Goal: Task Accomplishment & Management: Use online tool/utility

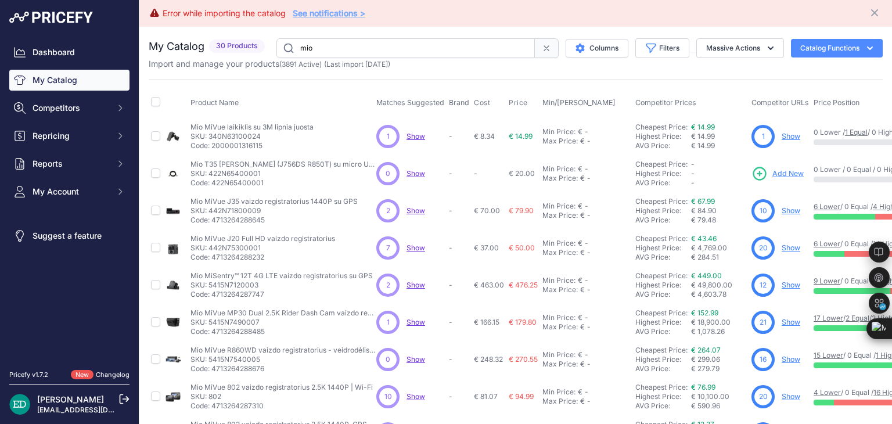
drag, startPoint x: 358, startPoint y: 49, endPoint x: 0, endPoint y: 71, distance: 358.4
click at [0, 73] on div "Dashboard My Catalog Competitors Competitors Monitored URLs MAP infringements R…" at bounding box center [446, 212] width 892 height 424
type input "reolink"
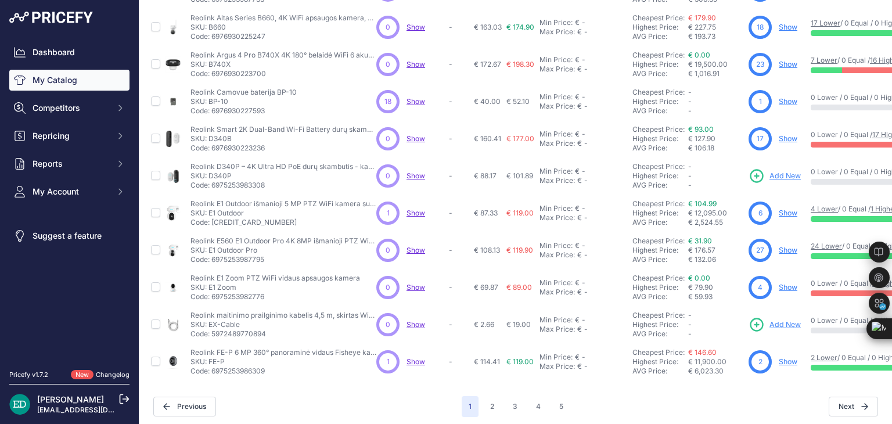
scroll to position [307, 0]
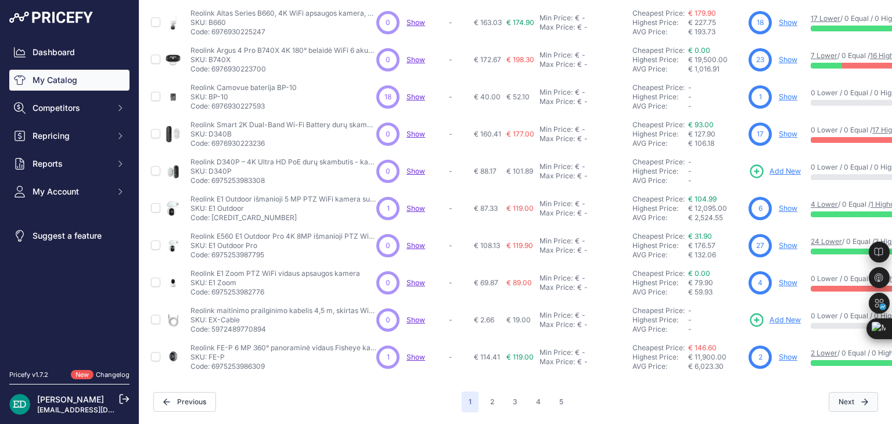
click at [837, 394] on button "Next" at bounding box center [853, 402] width 49 height 20
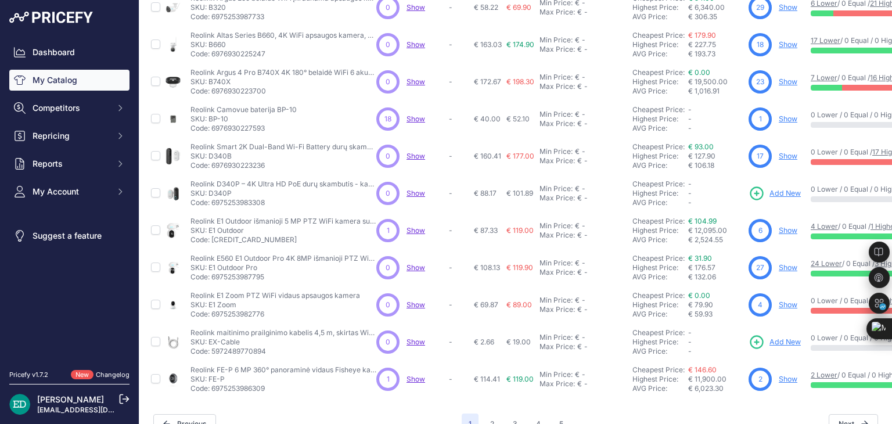
scroll to position [337, 0]
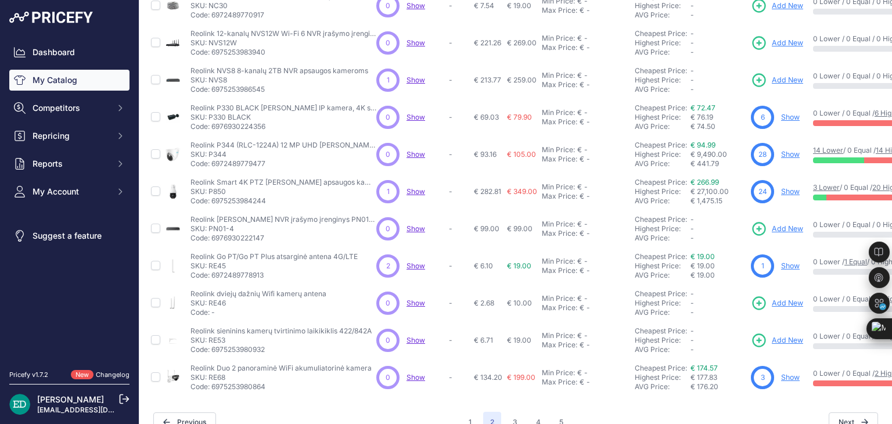
scroll to position [307, 0]
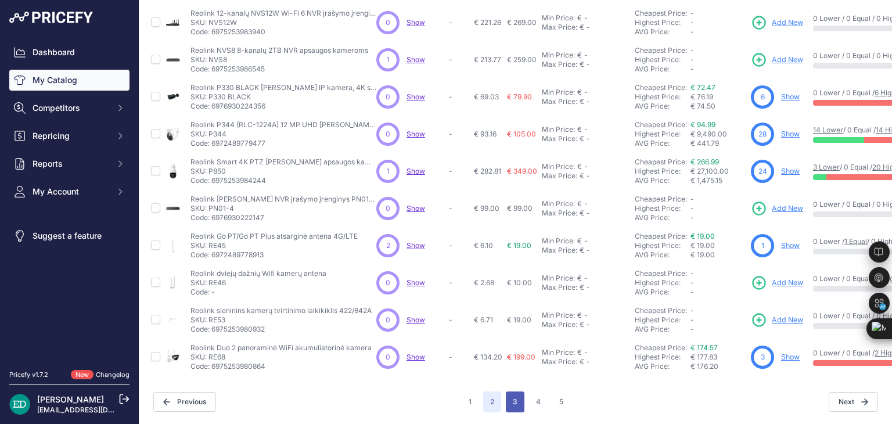
click at [510, 398] on button "3" at bounding box center [515, 401] width 19 height 21
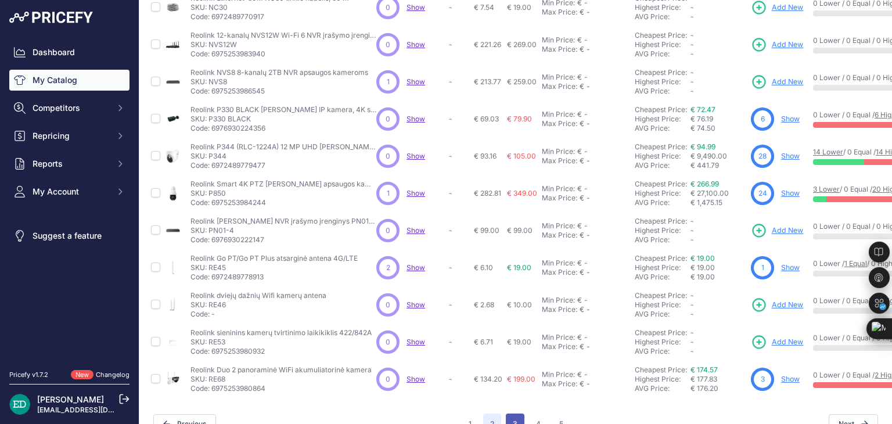
scroll to position [337, 0]
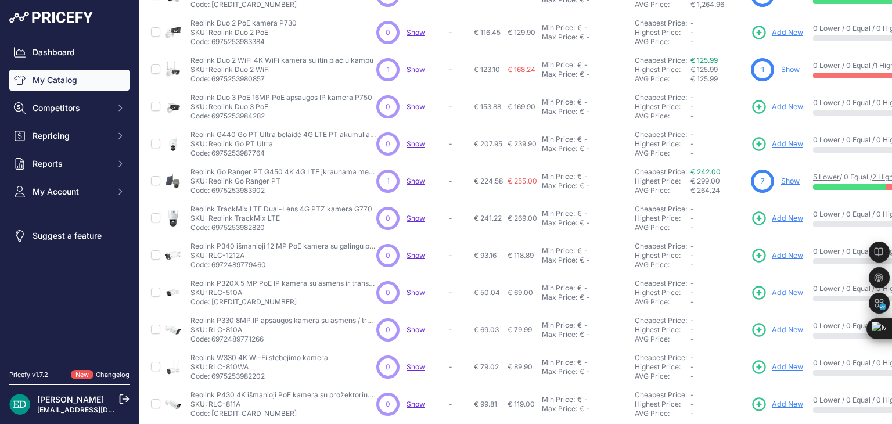
scroll to position [75, 0]
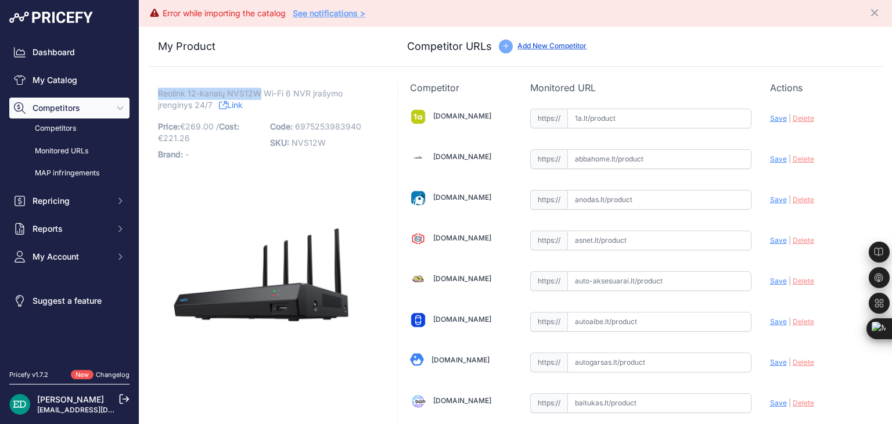
drag, startPoint x: 261, startPoint y: 90, endPoint x: 161, endPoint y: 93, distance: 99.9
click at [160, 95] on span "Reolink 12-kanalų NVS12W Wi-Fi 6 NVR įrašymo įrenginys 24/7" at bounding box center [250, 99] width 185 height 27
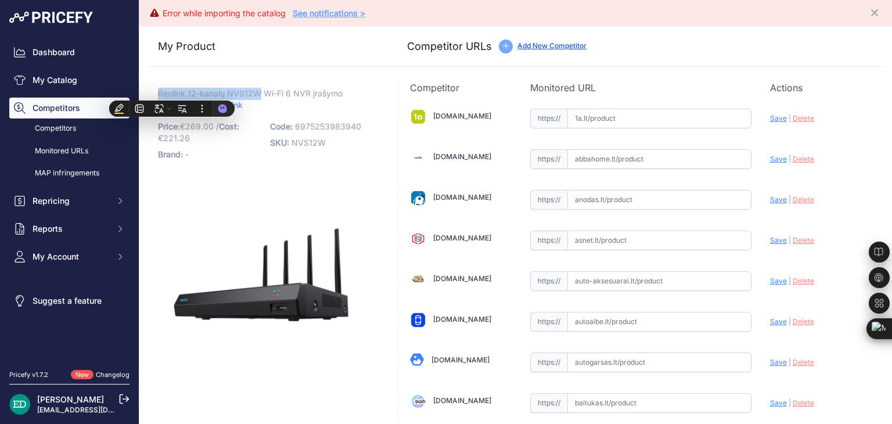
copy span "Reolink 12-kanalų NVS12W"
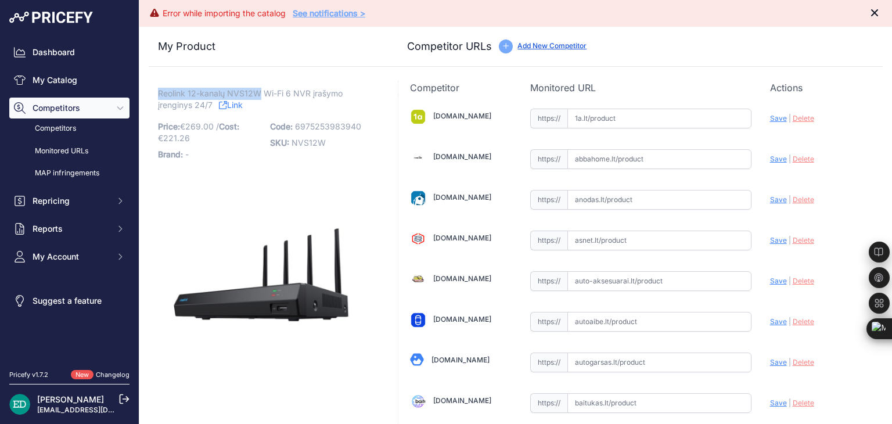
click at [869, 16] on icon "Close" at bounding box center [875, 13] width 12 height 12
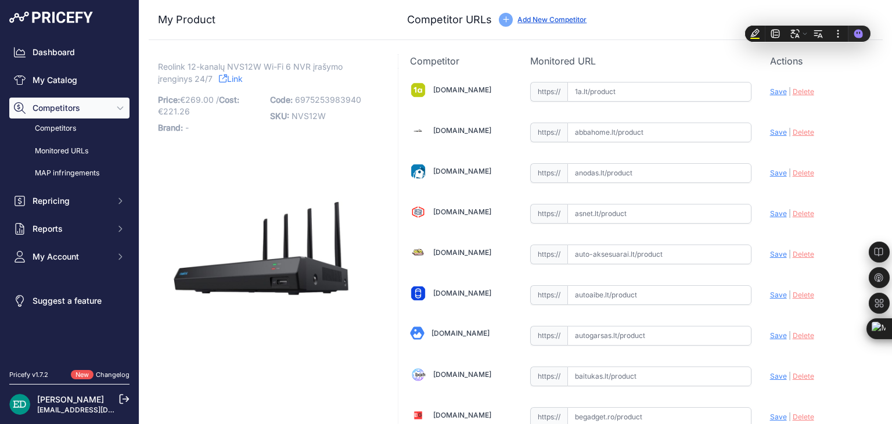
scroll to position [686, 0]
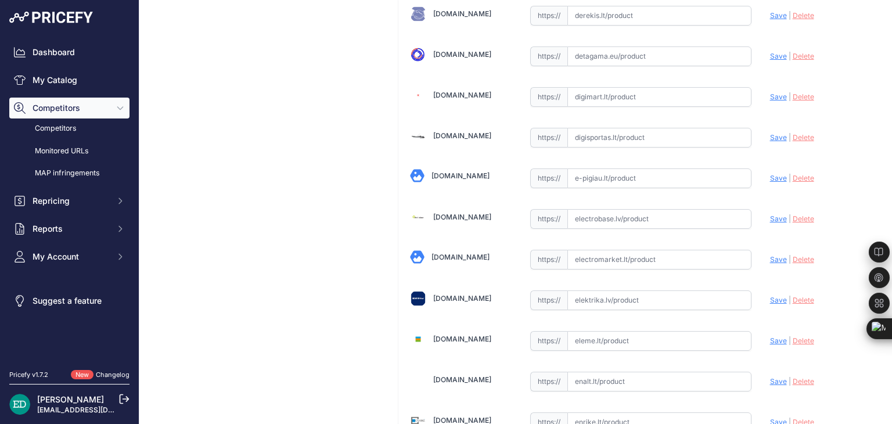
click at [615, 217] on input "text" at bounding box center [659, 219] width 184 height 20
paste input "https://electrobase.lv/lt/katalogas/irasymo-irenginiai-dvr-hd-sistemoms/reolink…"
click at [770, 214] on span "Save" at bounding box center [778, 218] width 17 height 9
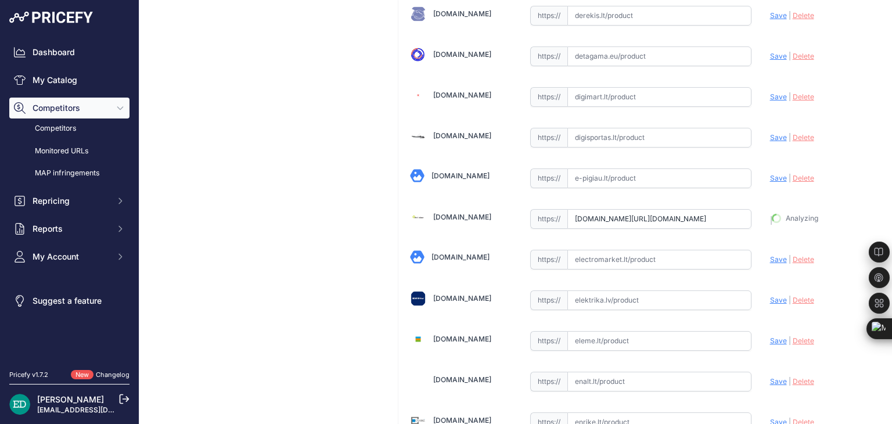
type input "https://electrobase.lv/lt/katalogas/irasymo-irenginiai-dvr-hd-sistemoms/reolink…"
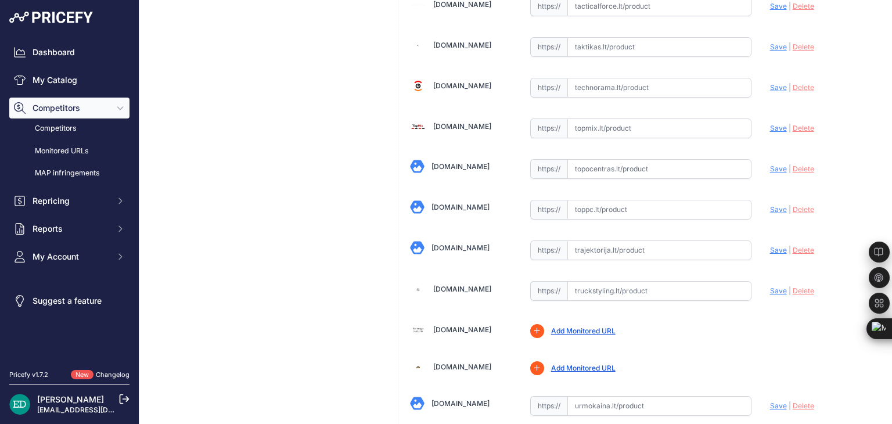
scroll to position [3673, 0]
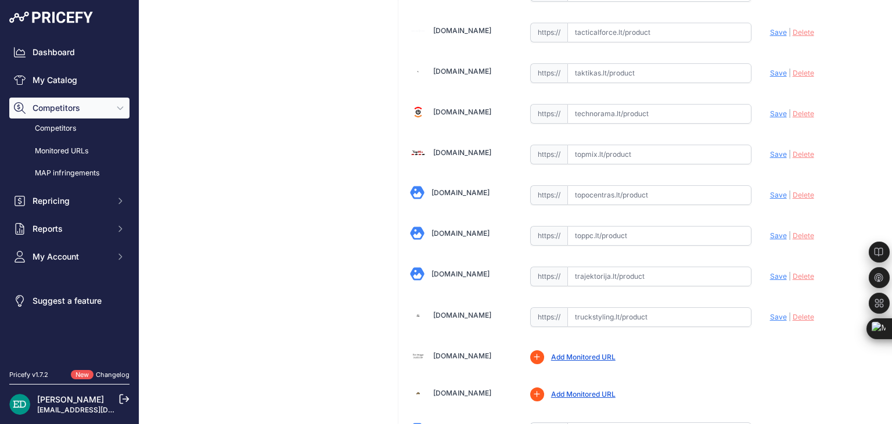
click at [629, 226] on input "text" at bounding box center [659, 236] width 184 height 20
paste input "https://www.toppc.lt/c/339-vaizdo-stebejimo-kameros/1128661-reolink-rejestrator…"
click at [770, 231] on span "Save" at bounding box center [778, 235] width 17 height 9
type input "https://www.toppc.lt/c/339-vaizdo-stebejimo-kameros/1128661-reolink-rejestrator…"
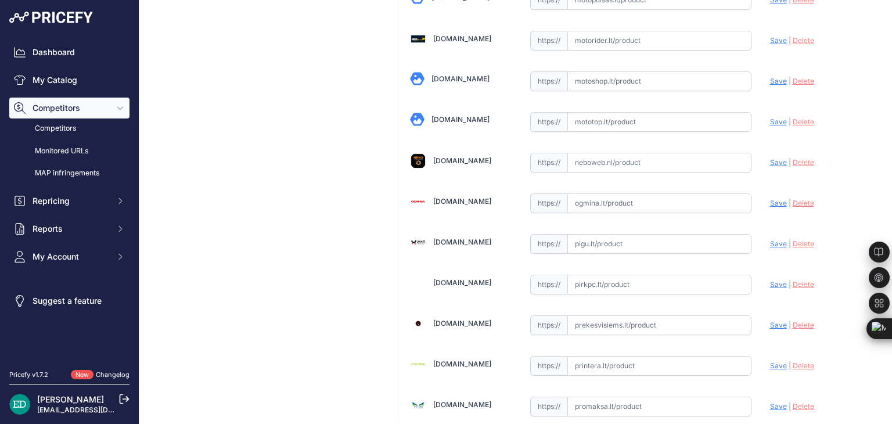
scroll to position [2583, 0]
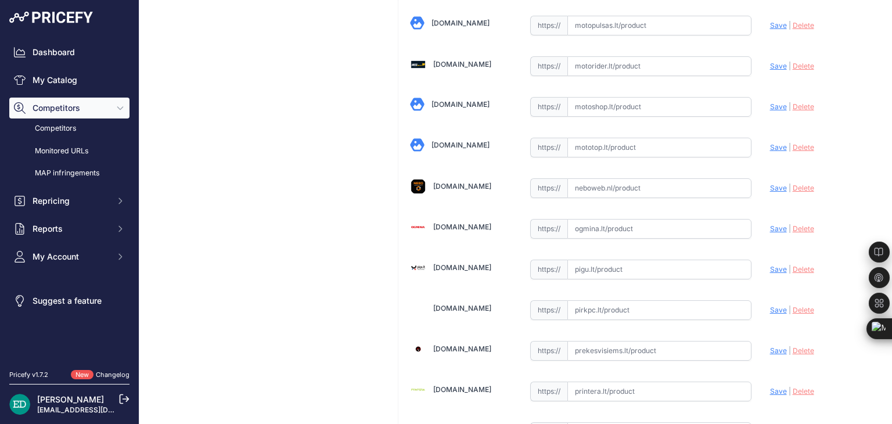
click at [606, 219] on input "text" at bounding box center [659, 229] width 184 height 20
paste input "https://www.ogmina.lt/lt/nvr-irasymo-irenginys-reolink-wn12w-12-kanalu-wi-fi-6?…"
click at [770, 224] on span "Save" at bounding box center [778, 228] width 17 height 9
type input "https://www.ogmina.lt/lt/nvr-irasymo-irenginys-reolink-wn12w-12-kanalu-wi-fi-6?…"
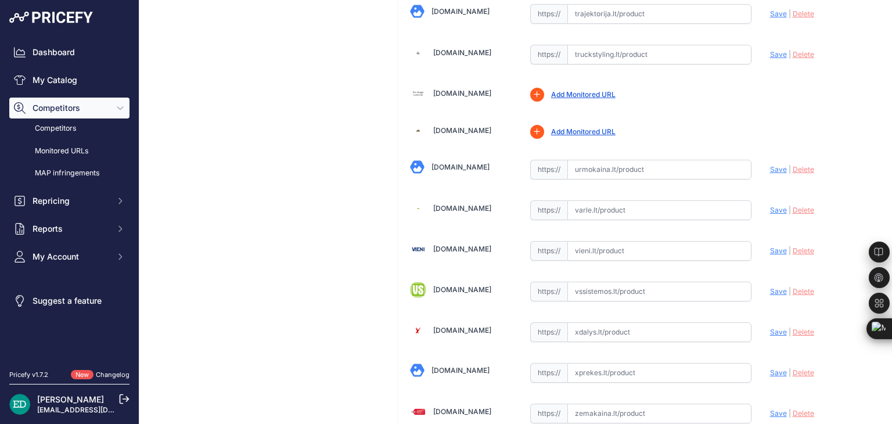
scroll to position [3910, 0]
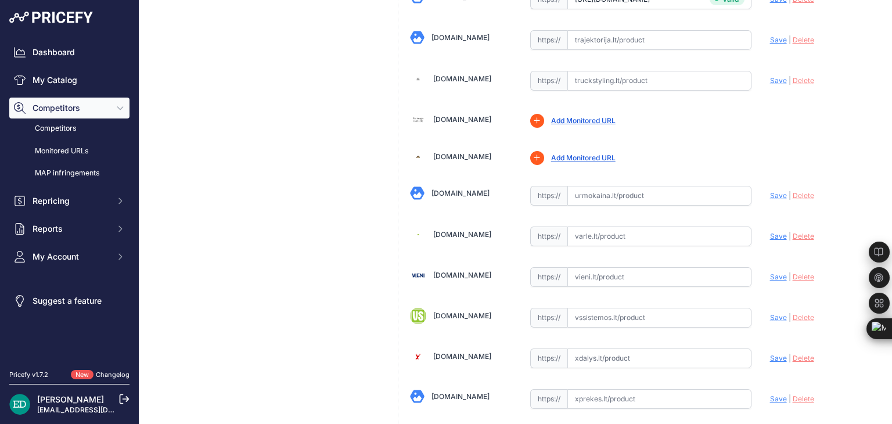
click at [615, 226] on input "text" at bounding box center [659, 236] width 184 height 20
paste input "https://www.varle.lt/tinklo-kameros-priedai-monitoringas/reolink-wn12w-12-kanal…"
click at [770, 232] on span "Save" at bounding box center [778, 236] width 17 height 9
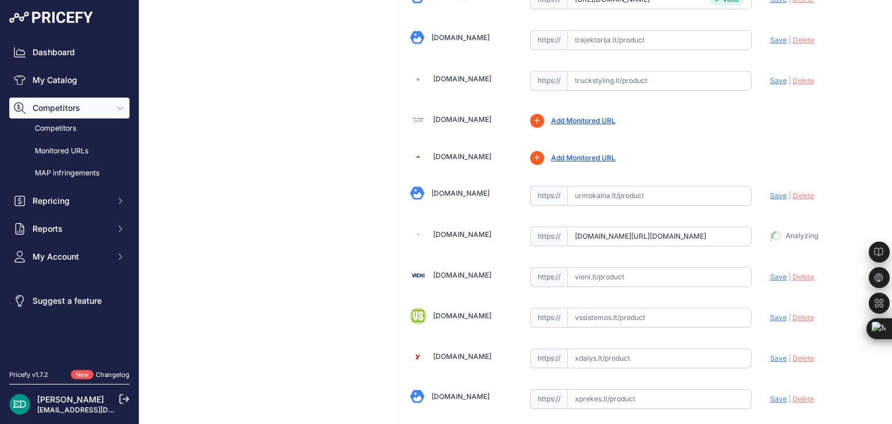
type input "https://www.varle.lt/tinklo-kameros-priedai-monitoringas/reolink-wn12w-12-kanal…"
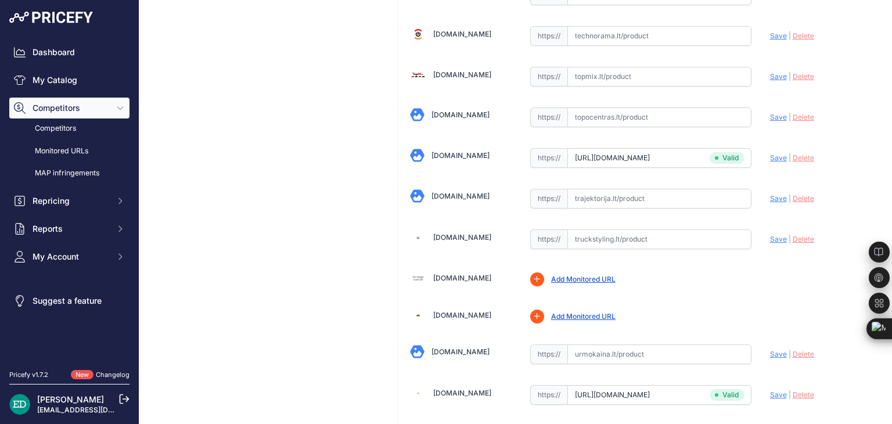
scroll to position [3735, 0]
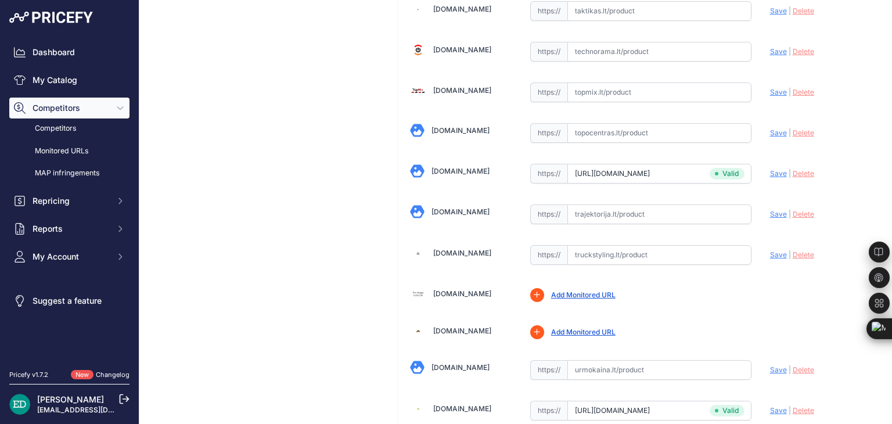
click at [596, 204] on input "text" at bounding box center [659, 214] width 184 height 20
paste input "https://www.trajektorija.lt/ip-kameros/310907-reolink-wn12w-12-channel-wi-fi-6-…"
click at [771, 210] on span "Save" at bounding box center [778, 214] width 17 height 9
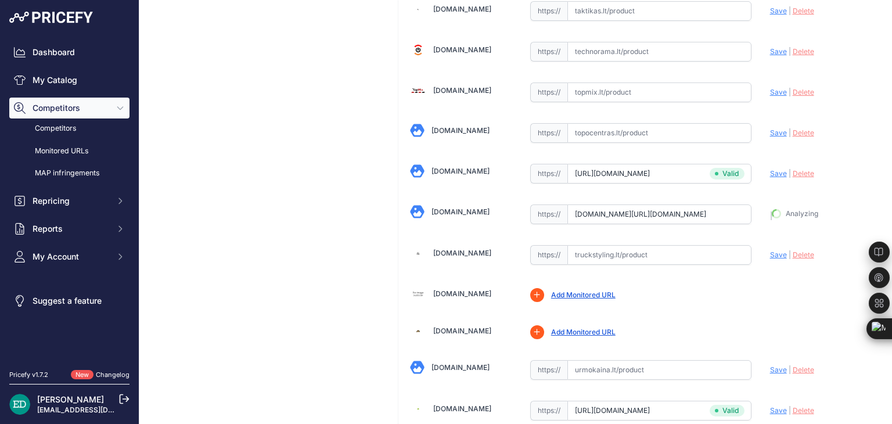
type input "https://www.trajektorija.lt/ip-kameros/310907-reolink-wn12w-12-channel-wi-fi-6-…"
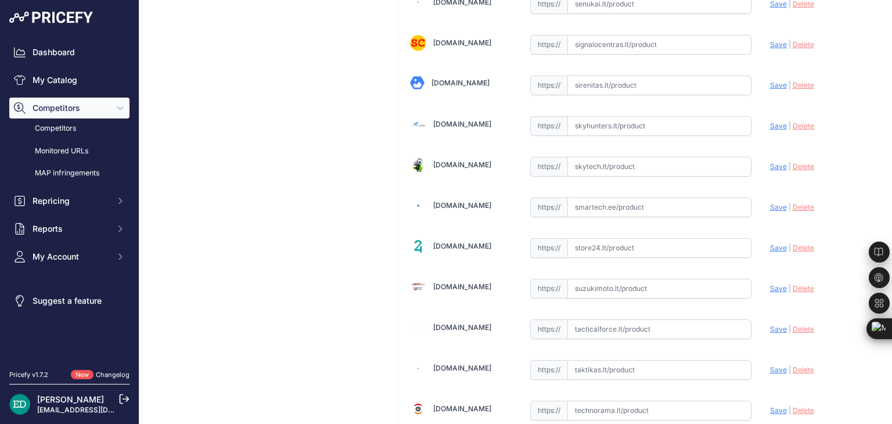
scroll to position [3350, 0]
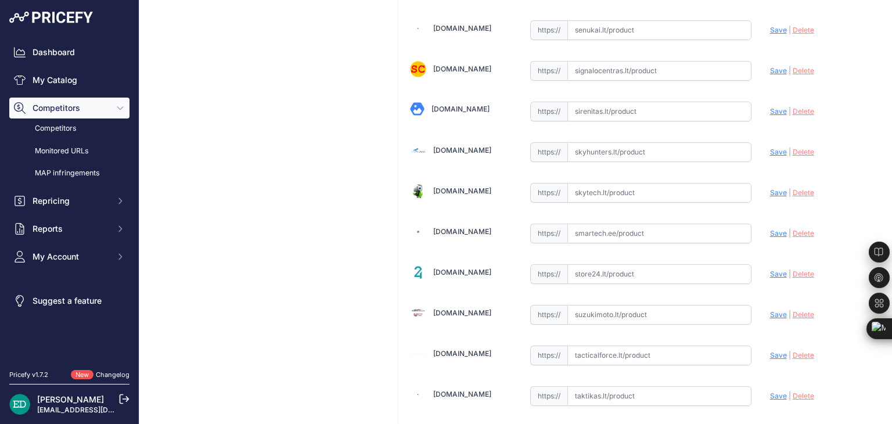
click at [592, 224] on input "text" at bounding box center [659, 234] width 184 height 20
paste input "https://www.smartech.ee/lt/products/photo-equipment-and-surveillance-cameras/se…"
drag, startPoint x: 615, startPoint y: 208, endPoint x: 177, endPoint y: 242, distance: 439.7
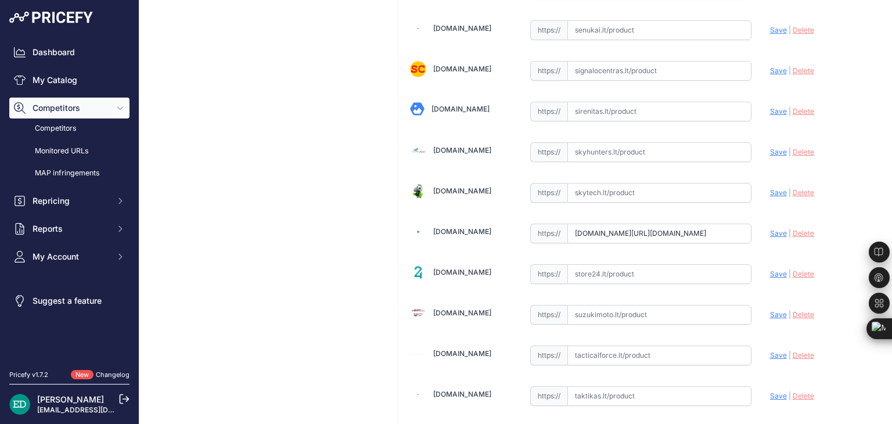
click at [770, 229] on span "Save" at bounding box center [778, 233] width 17 height 9
type input "https://www.smartech.ee/lt/products/photo-equipment-and-surveillance-cameras/se…"
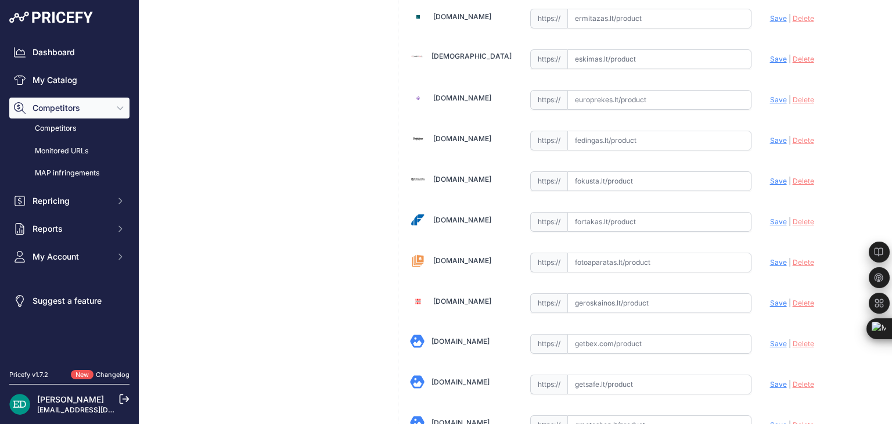
click at [602, 217] on input "text" at bounding box center [659, 222] width 184 height 20
paste input "https://fortakas.lt/preke/884447-reolink-nvs12w-12-channel-wi-fi-6-nvr-support-…"
click at [770, 217] on span "Save" at bounding box center [778, 221] width 17 height 9
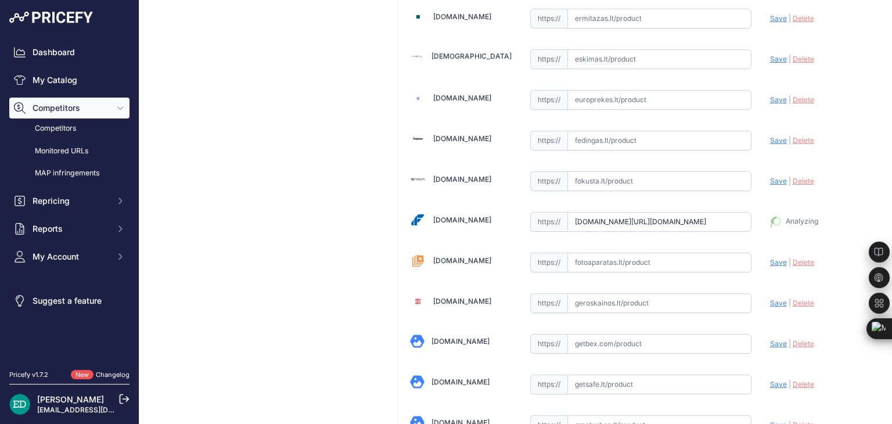
type input "https://fortakas.lt/preke/884447-reolink-nvs12w-12-channel-wi-fi-6-nvr-support-…"
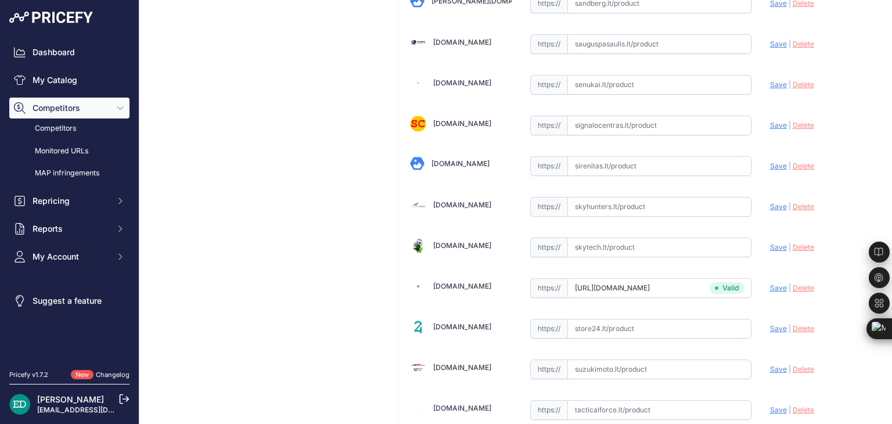
scroll to position [3270, 0]
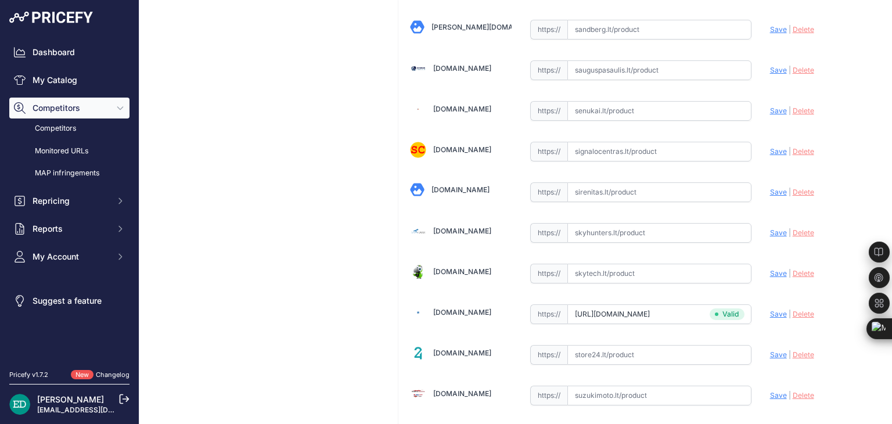
click at [596, 264] on input "text" at bounding box center [659, 274] width 184 height 20
paste input "https://www.skytech.lt/wn12w-reolink-wn12w-12channel-wifi-nvr-recorder-for-247-…"
click at [772, 269] on span "Save" at bounding box center [778, 273] width 17 height 9
type input "https://www.skytech.lt/wn12w-reolink-wn12w-12channel-wifi-nvr-recorder-for-247-…"
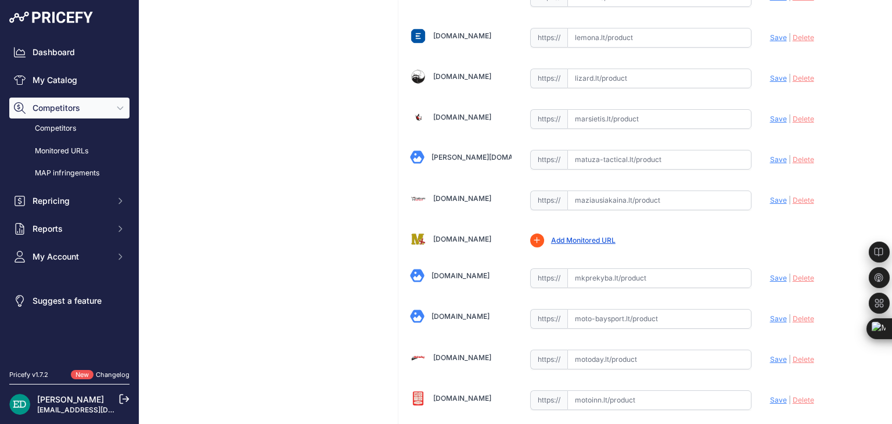
scroll to position [2101, 0]
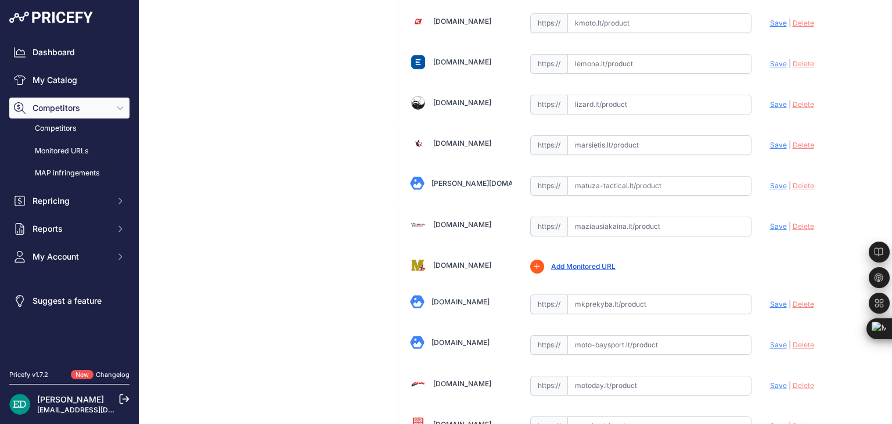
click at [648, 217] on input "text" at bounding box center [659, 227] width 184 height 20
paste input "https://maziausiakaina.lt/ip-kameros/37371-reolink-wn12w-12-channel-wi-fi-6-nvr…"
click at [770, 222] on span "Save" at bounding box center [778, 226] width 17 height 9
type input "https://maziausiakaina.lt/ip-kameros/37371-reolink-wn12w-12-channel-wi-fi-6-nvr…"
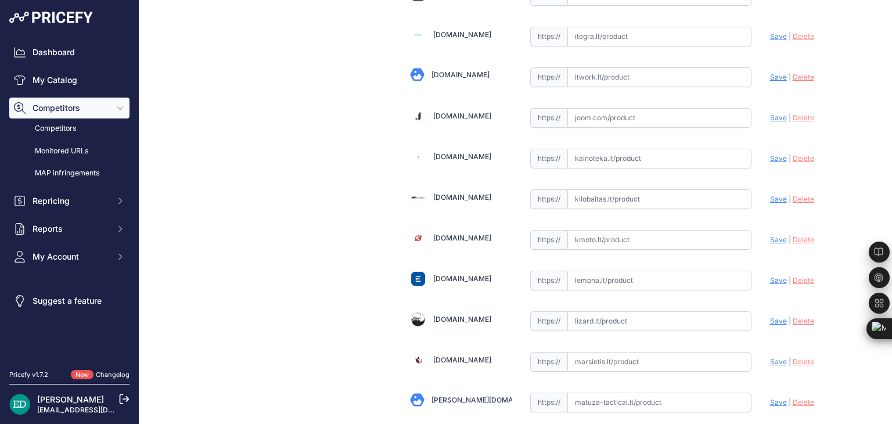
scroll to position [1858, 0]
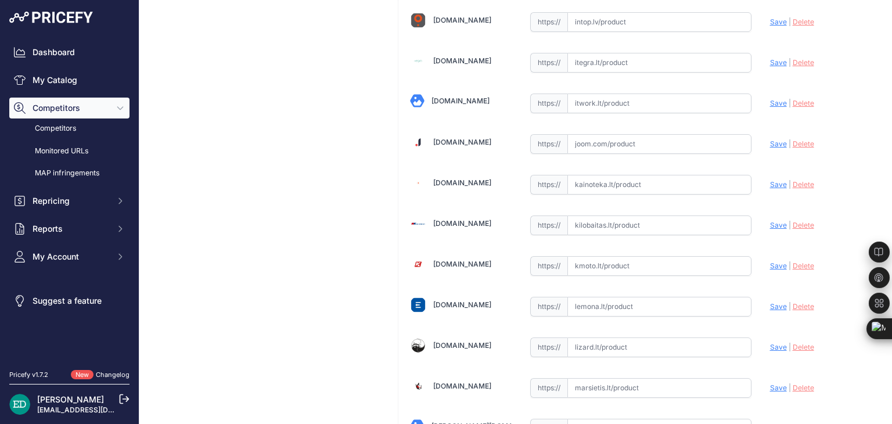
click at [607, 216] on input "text" at bounding box center [659, 225] width 184 height 20
paste input "https://www.kilobaitas.lt/tinklo_gsm_gps_iranga/saugos_sistemos/vaizdo_stebejim…"
click at [771, 221] on span "Save" at bounding box center [778, 225] width 17 height 9
type input "https://www.kilobaitas.lt/tinklo_gsm_gps_iranga/saugos_sistemos/vaizdo_stebejim…"
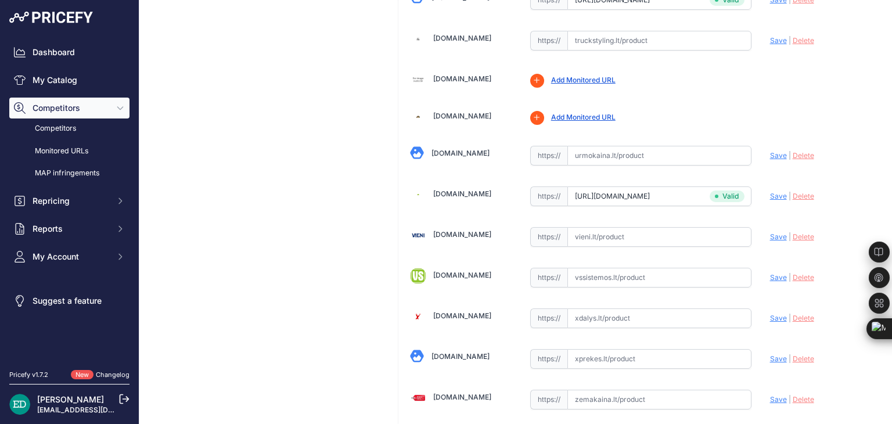
scroll to position [3950, 0]
click at [648, 226] on input "text" at bounding box center [659, 236] width 184 height 20
paste input "https://vieni.lt/lt/ip-kameros/150507-reolink-wn12w-12-channel-wi-fi-6-nvr-reco…"
click at [775, 232] on span "Save" at bounding box center [778, 236] width 17 height 9
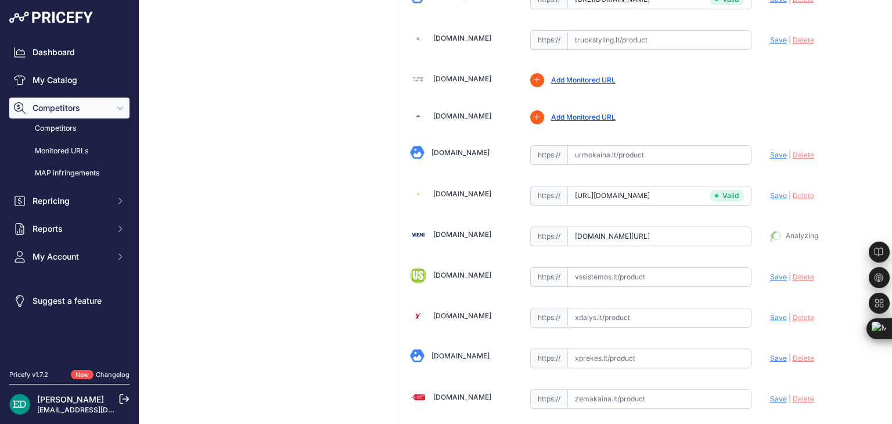
type input "https://vieni.lt/lt/ip-kameros/150507-reolink-wn12w-12-channel-wi-fi-6-nvr-reco…"
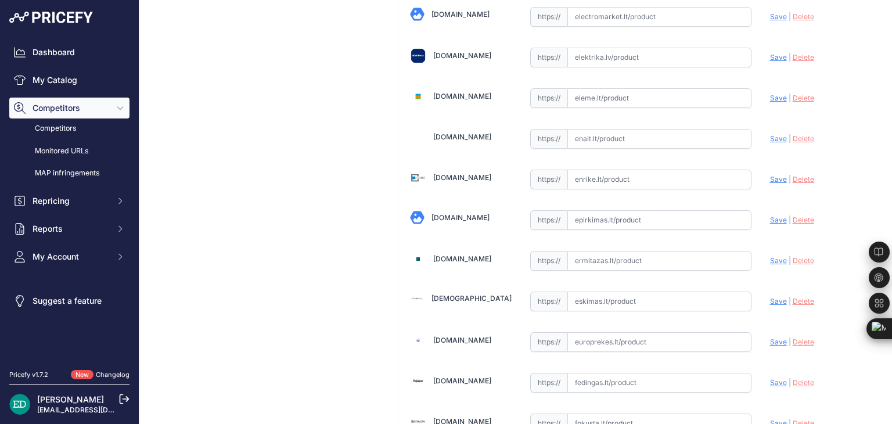
scroll to position [2663, 0]
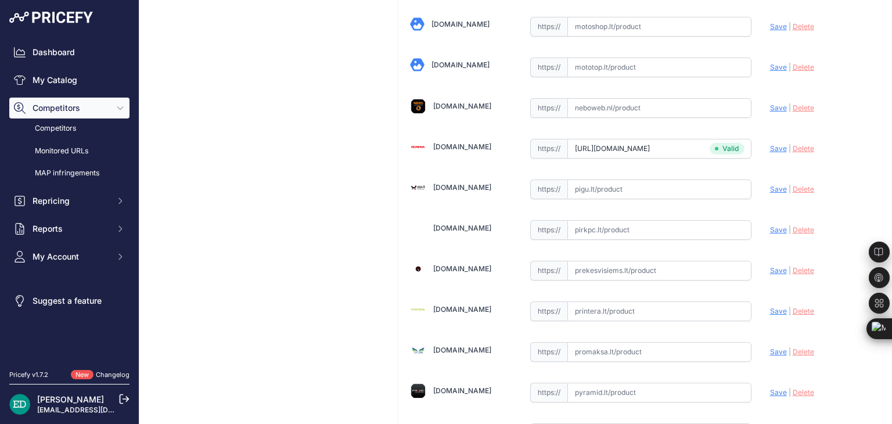
click at [664, 220] on input "text" at bounding box center [659, 230] width 184 height 20
paste input "https://www.pirkpc.lt/nvrdvr/73800-433186-reolink-wn12w-12-channel-wi-fi-6-nvr-…"
click at [770, 225] on span "Save" at bounding box center [778, 229] width 17 height 9
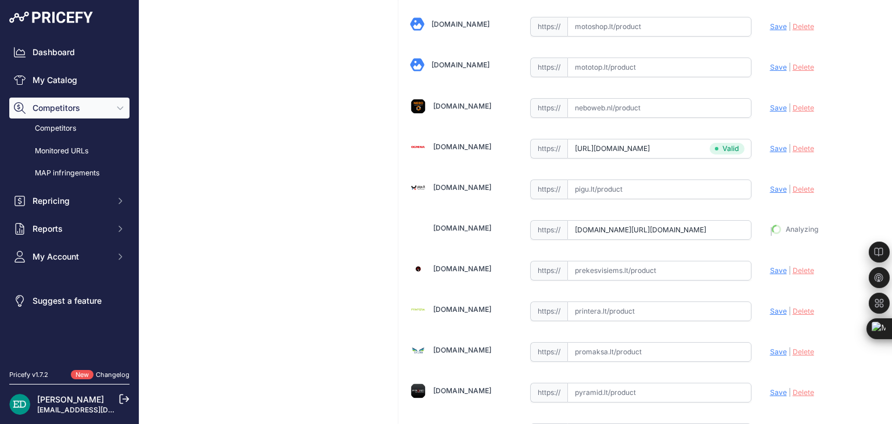
type input "https://www.pirkpc.lt/nvrdvr/73800-433186-reolink-wn12w-12-channel-wi-fi-6-nvr-…"
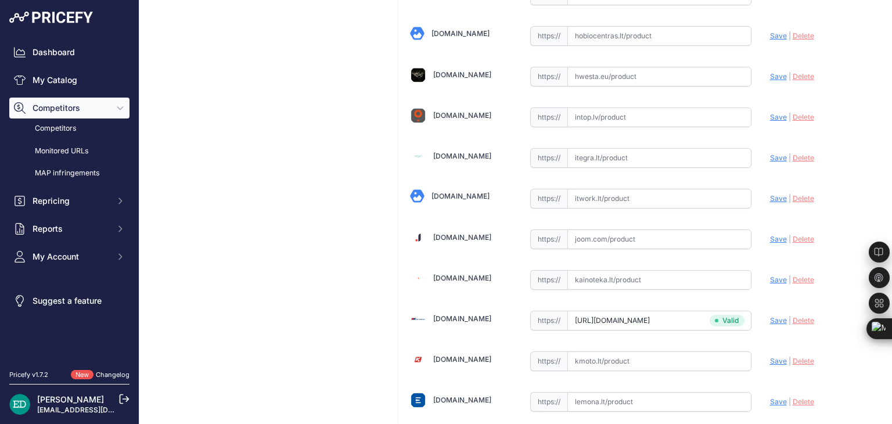
scroll to position [1737, 0]
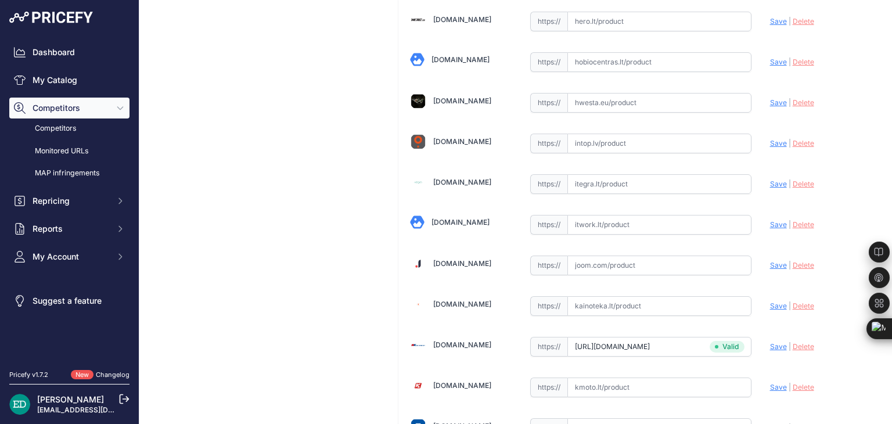
click at [654, 217] on input "text" at bounding box center [659, 225] width 184 height 20
paste input "https://www.itwork.lt/index.php?route=product/product&product_id=1255239&utm_so…"
type input "www.itwork.lt/index.php?route=product/product&product_id=1255239&utm_source=kai…"
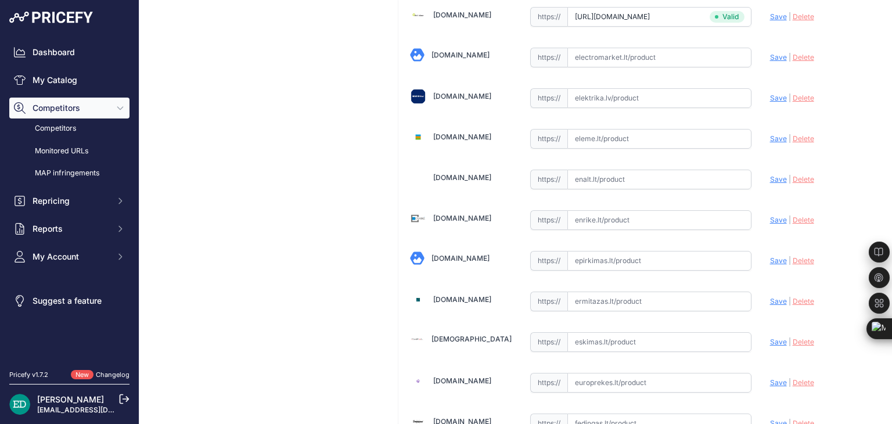
click at [611, 210] on input "text" at bounding box center [659, 220] width 184 height 20
paste input "https://enrike.lt/lt/27429-reolink-wn12w-12-channel-wi-fi-6-nvr-recorder-for-24…"
click at [770, 215] on span "Save" at bounding box center [778, 219] width 17 height 9
type input "https://enrike.lt/lt/27429-reolink-wn12w-12-channel-wi-fi-6-nvr-recorder-for-24…"
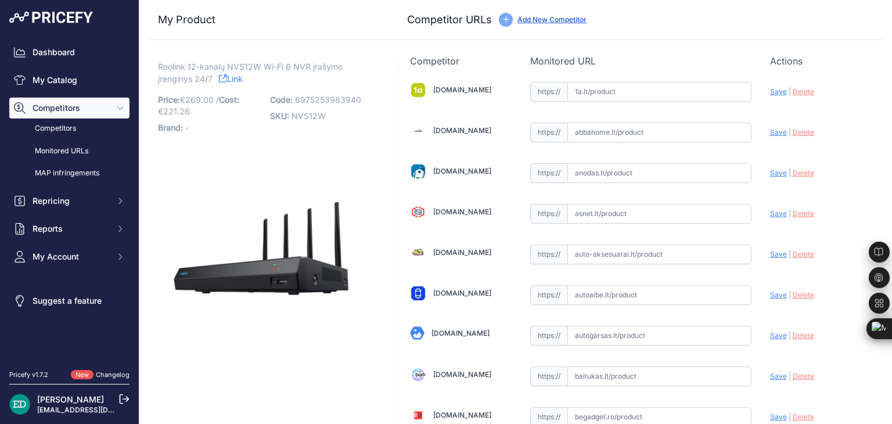
click at [607, 88] on input "text" at bounding box center [659, 92] width 184 height 20
paste input "https://www.1a.lt/p/jungiamoji-dezute-reolink-nvs12w-usb-2-0-wi-fi-audio-in-aud…"
click at [772, 94] on span "Save" at bounding box center [778, 91] width 17 height 9
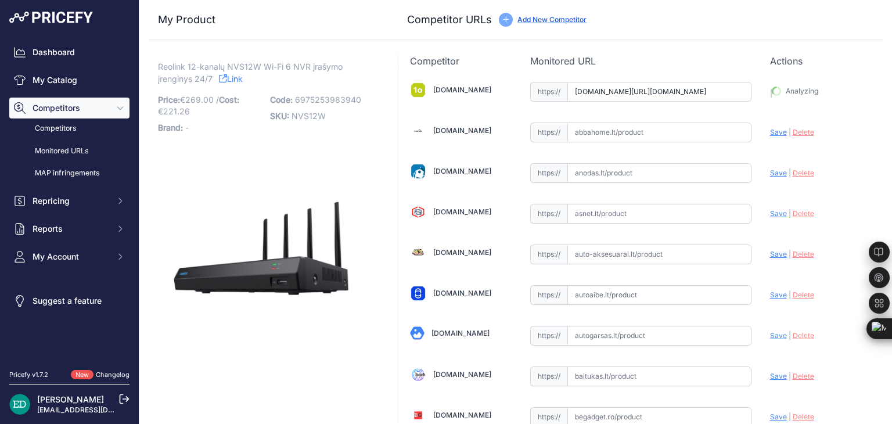
type input "https://www.1a.lt/p/jungiamoji-dezute-reolink-nvs12w-usb-2-0-wi-fi-audio-in-aud…"
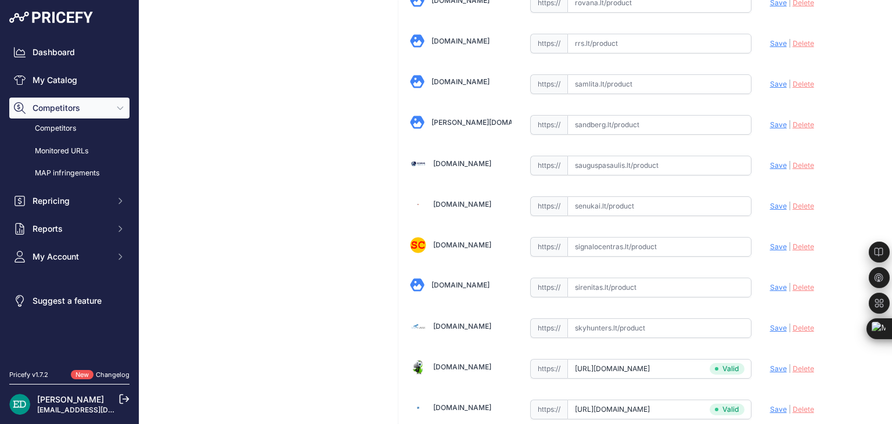
scroll to position [3148, 0]
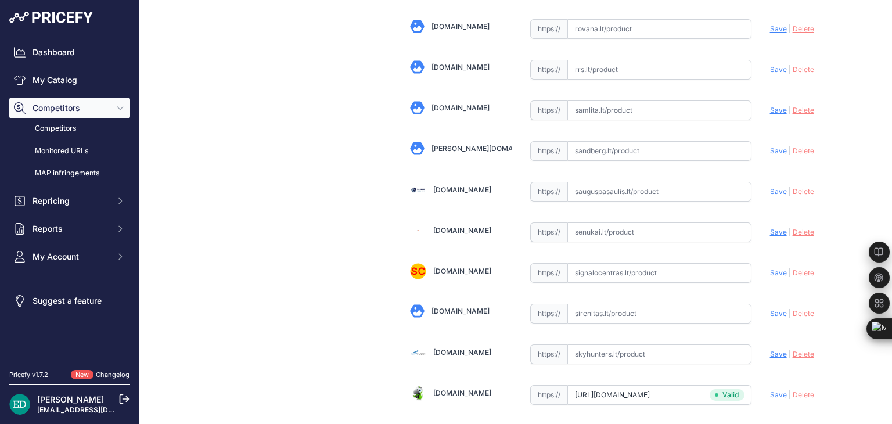
drag, startPoint x: 646, startPoint y: 202, endPoint x: 639, endPoint y: 210, distance: 10.3
click at [645, 220] on div "https:// Valid" at bounding box center [640, 231] width 221 height 22
click at [639, 222] on input "text" at bounding box center [659, 232] width 184 height 20
paste input "https://www.senukai.lt/p/jungiamoji-dezute-reolink-nvs12w-usb-2-0-wi-fi-audio-i…"
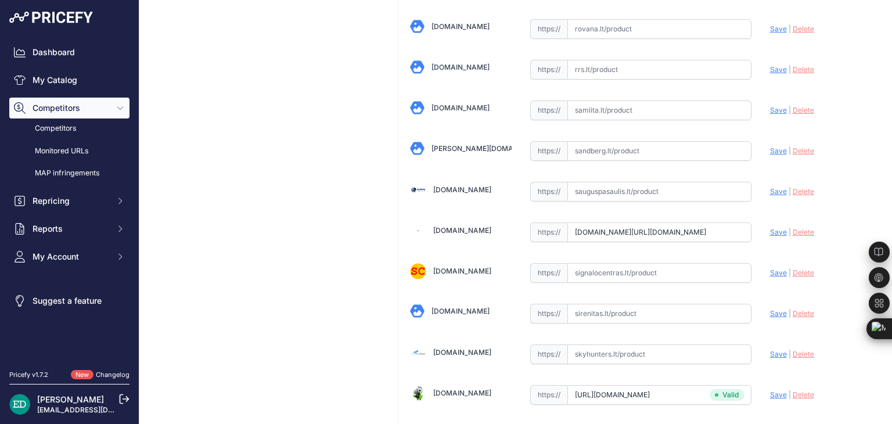
click at [770, 228] on span "Save" at bounding box center [778, 232] width 17 height 9
type input "https://www.senukai.lt/p/jungiamoji-dezute-reolink-nvs12w-usb-2-0-wi-fi-audio-i…"
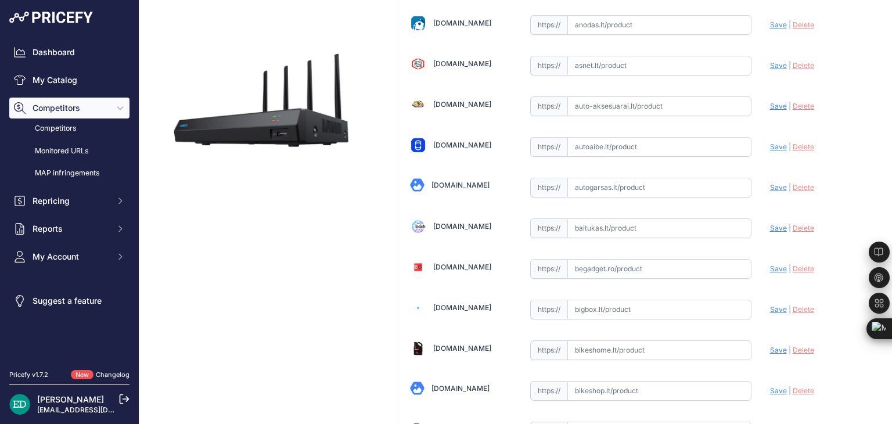
scroll to position [291, 0]
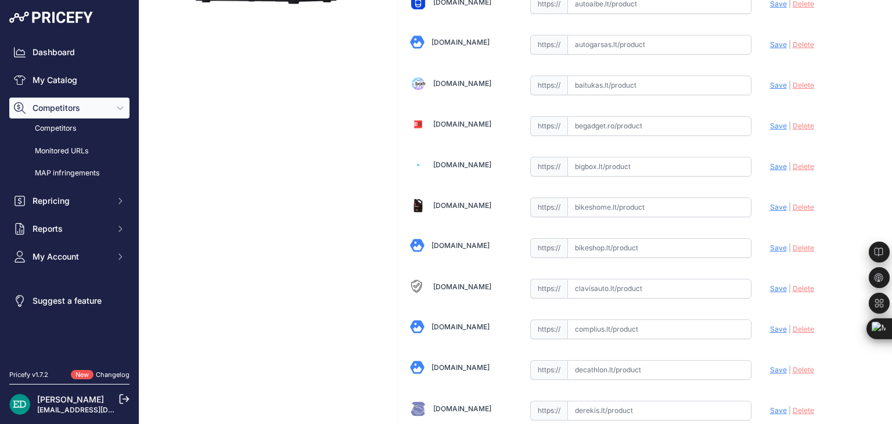
click at [661, 325] on input "text" at bounding box center [659, 329] width 184 height 20
paste input "https://complius.lt/wn12w-reolink-nvs12w-juoda?utm_source=kaina24.lt&utm_medium…"
click at [771, 325] on span "Save" at bounding box center [778, 329] width 17 height 9
type input "https://complius.lt/wn12w-reolink-nvs12w-juoda?prirule_jdsnikfkfjsd=8834"
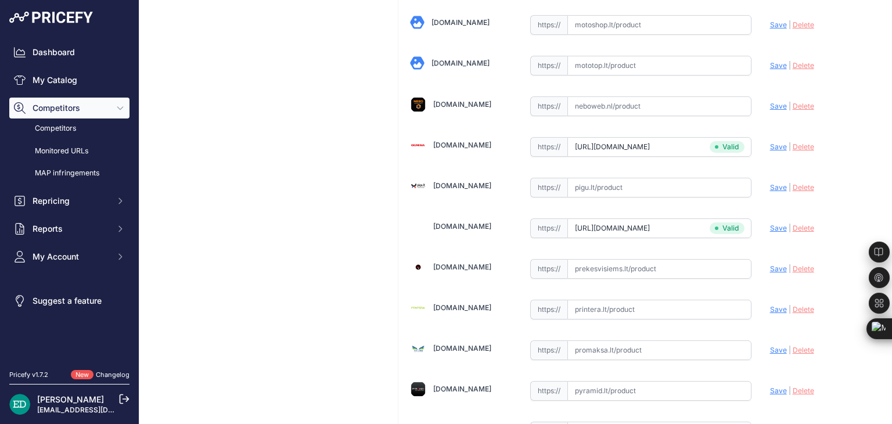
scroll to position [2906, 0]
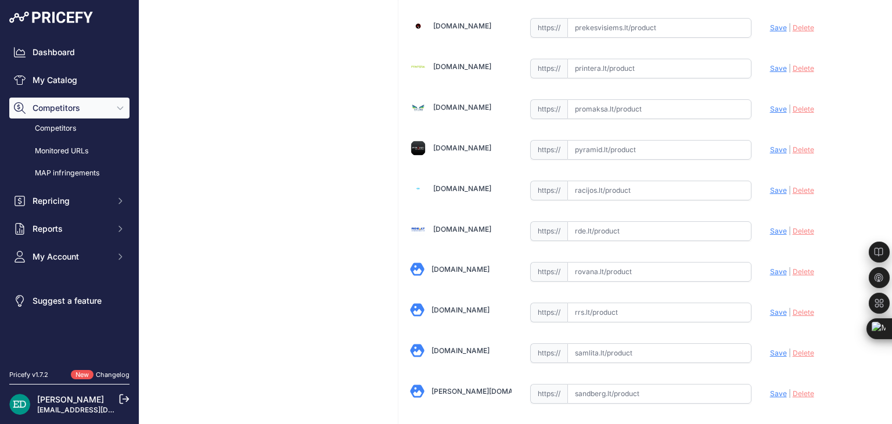
click at [592, 221] on input "text" at bounding box center [659, 231] width 184 height 20
paste input "https://www.rde.lt/products/lt/950/1345393/sort/5/filter/0_0_0_0/NVS12W-Black-v…"
click at [771, 226] on span "Save" at bounding box center [778, 230] width 17 height 9
type input "https://www.rde.lt/products/lt/950/1345393/sort/5/filter/0_0_0_0/NVS12W-Black-v…"
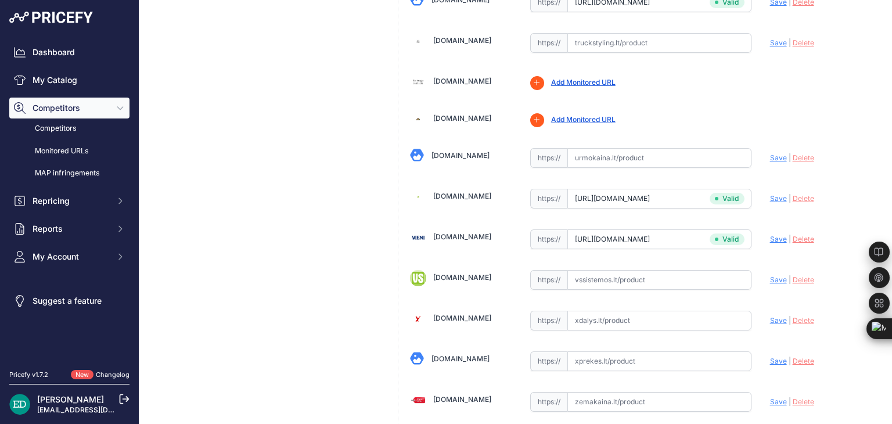
scroll to position [4025, 0]
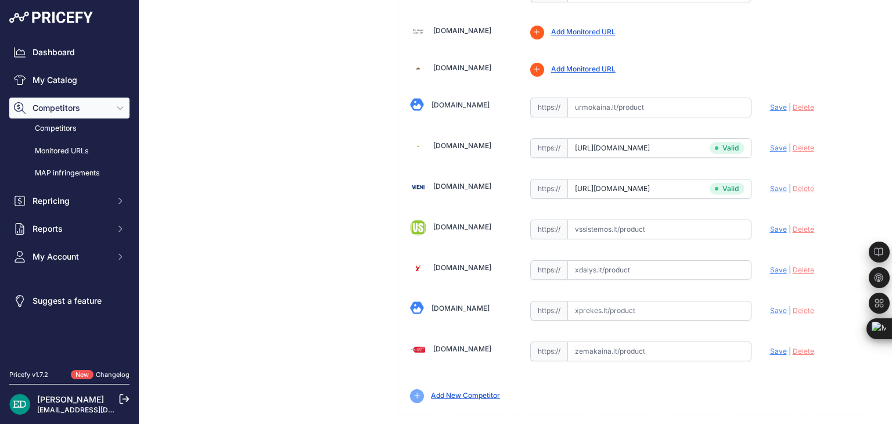
drag, startPoint x: 835, startPoint y: 344, endPoint x: 832, endPoint y: 356, distance: 12.1
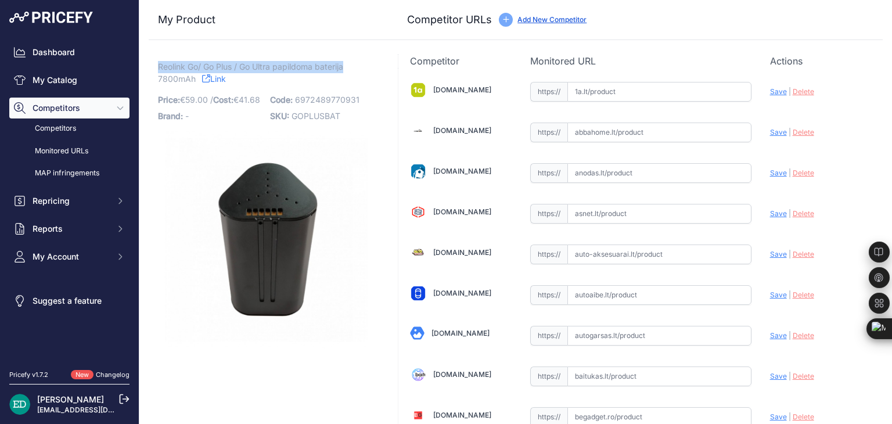
drag, startPoint x: 154, startPoint y: 64, endPoint x: 336, endPoint y: 63, distance: 181.7
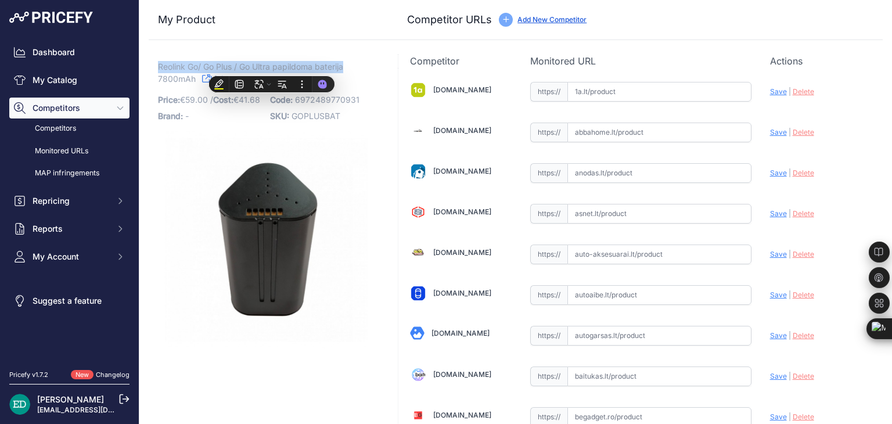
copy span "Reolink Go/ Go Plus / Go Ultra papildoma baterija"
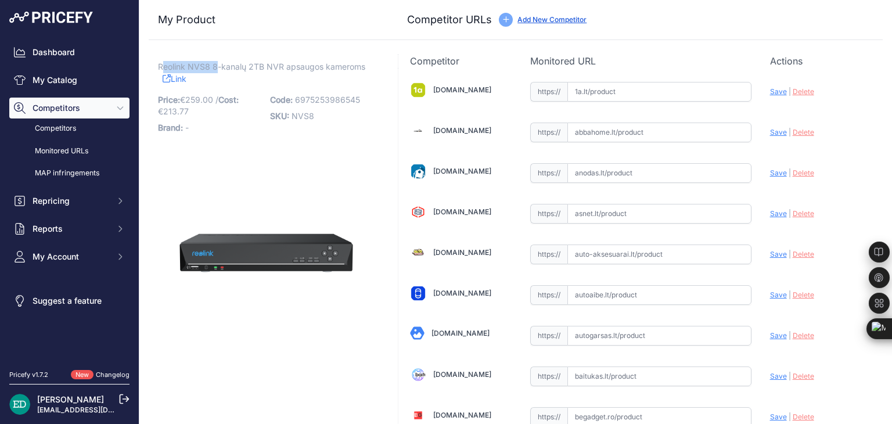
click at [218, 69] on span "Reolink NVS8 8-kanalų 2TB NVR apsaugos kameroms" at bounding box center [261, 66] width 207 height 15
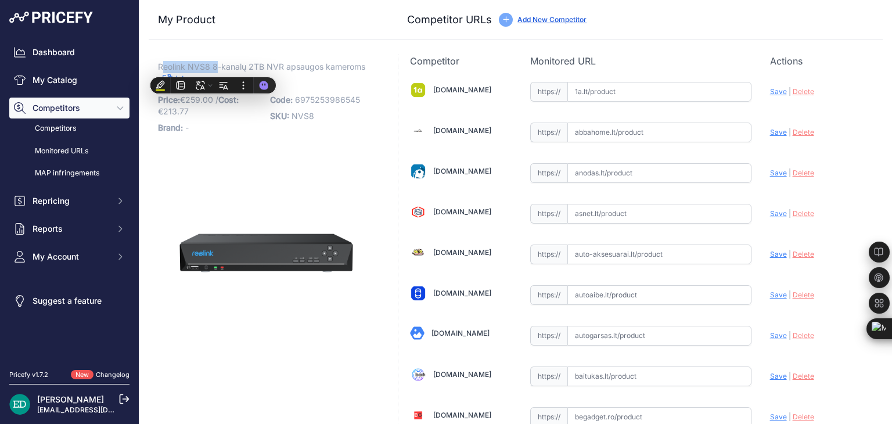
drag, startPoint x: 213, startPoint y: 68, endPoint x: 175, endPoint y: 64, distance: 37.9
click at [175, 64] on span "Reolink NVS8 8-kanalų 2TB NVR apsaugos kameroms" at bounding box center [261, 66] width 207 height 15
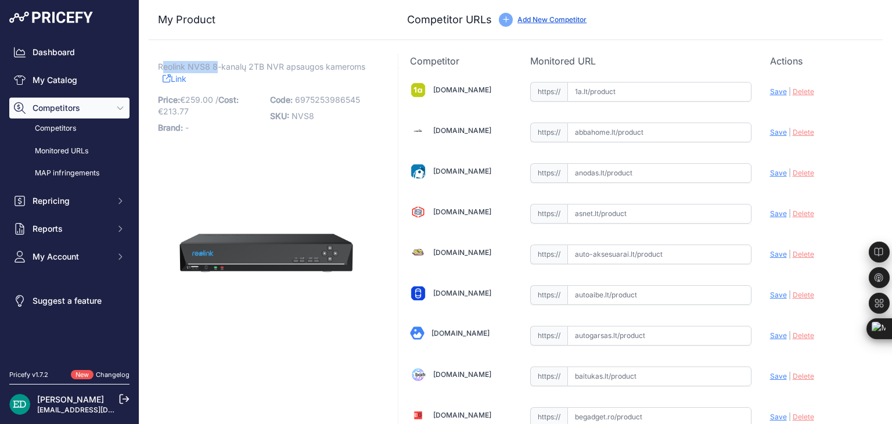
click at [163, 64] on span "Reolink NVS8 8-kanalų 2TB NVR apsaugos kameroms" at bounding box center [261, 66] width 207 height 15
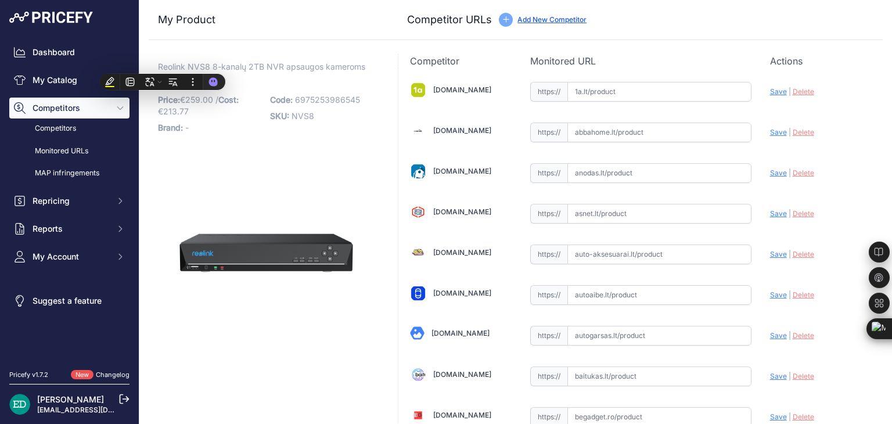
click at [159, 63] on span "Reolink NVS8 8-kanalų 2TB NVR apsaugos kameroms" at bounding box center [261, 66] width 207 height 15
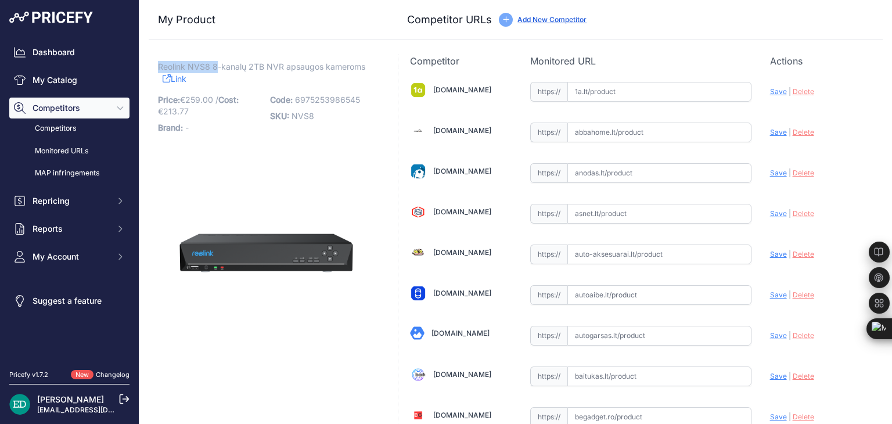
drag, startPoint x: 159, startPoint y: 63, endPoint x: 214, endPoint y: 66, distance: 55.2
click at [214, 66] on span "Reolink NVS8 8-kanalų 2TB NVR apsaugos kameroms" at bounding box center [261, 66] width 207 height 15
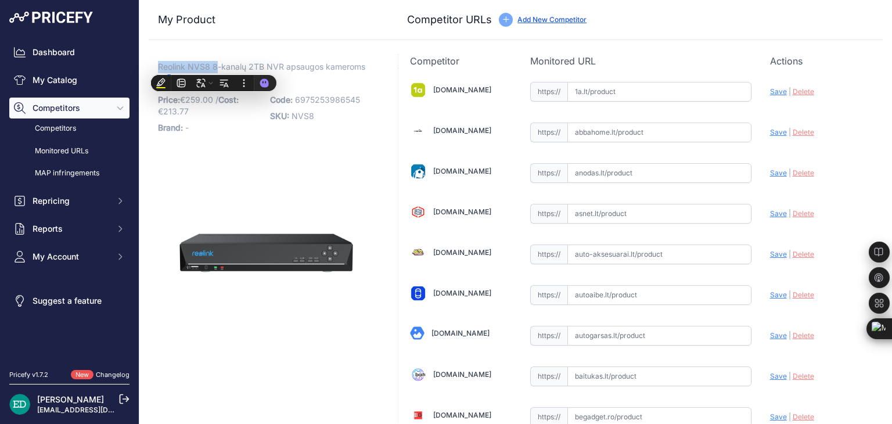
copy span "Reolink NVS8 8"
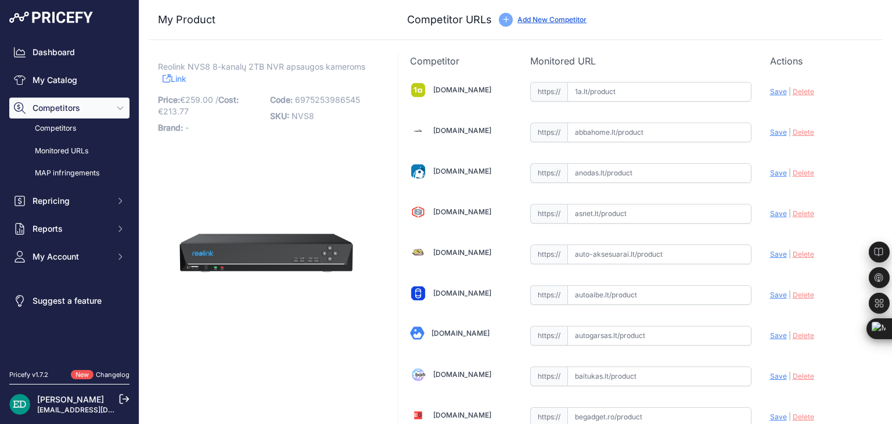
click at [323, 70] on span "Reolink NVS8 8-kanalų 2TB NVR apsaugos kameroms" at bounding box center [261, 66] width 207 height 15
drag, startPoint x: 283, startPoint y: 66, endPoint x: 159, endPoint y: 70, distance: 123.8
click at [159, 70] on span "Reolink NVS8 8-kanalų 2TB NVR apsaugos kameroms" at bounding box center [261, 66] width 207 height 15
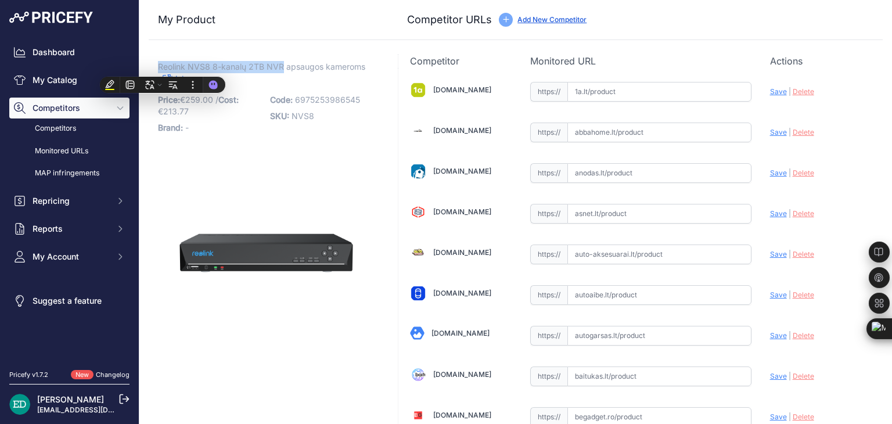
copy span "Reolink NVS8 8-kanalų 2TB NVR"
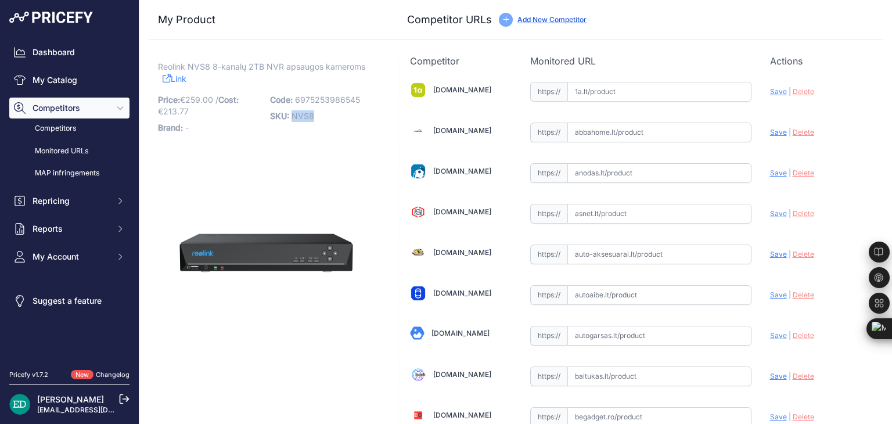
drag, startPoint x: 323, startPoint y: 115, endPoint x: 289, endPoint y: 119, distance: 34.5
click at [289, 119] on p "SKU: NVS8" at bounding box center [322, 116] width 105 height 16
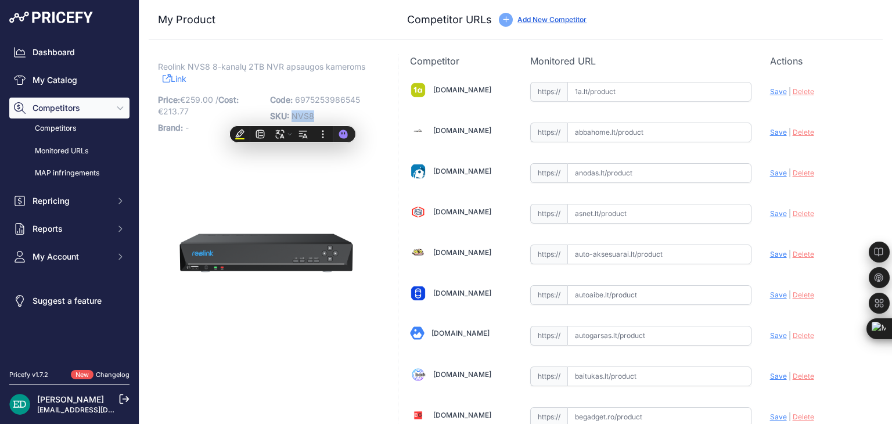
copy span "NVS8"
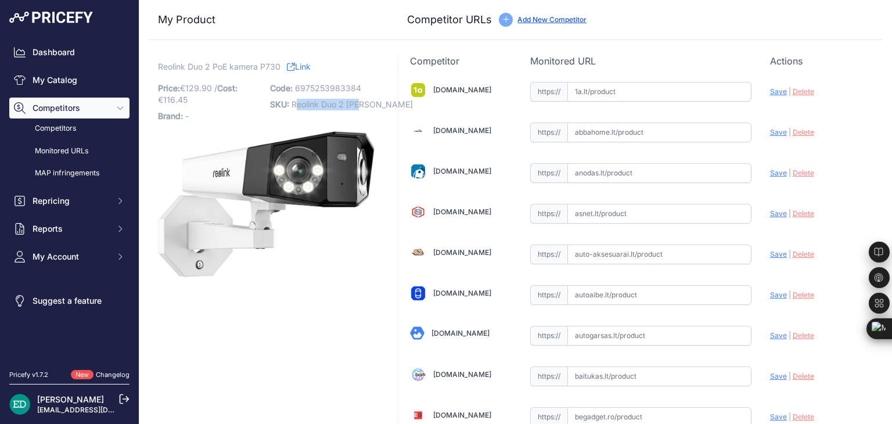
drag, startPoint x: 293, startPoint y: 102, endPoint x: 355, endPoint y: 102, distance: 62.7
click at [360, 102] on p "SKU: Reolink Duo 2 [PERSON_NAME]" at bounding box center [322, 104] width 105 height 16
click at [334, 102] on span "Reolink Duo 2 [PERSON_NAME]" at bounding box center [351, 104] width 121 height 10
drag, startPoint x: 289, startPoint y: 105, endPoint x: 359, endPoint y: 103, distance: 69.7
click at [359, 103] on p "SKU: Reolink Duo 2 PoE" at bounding box center [322, 104] width 105 height 16
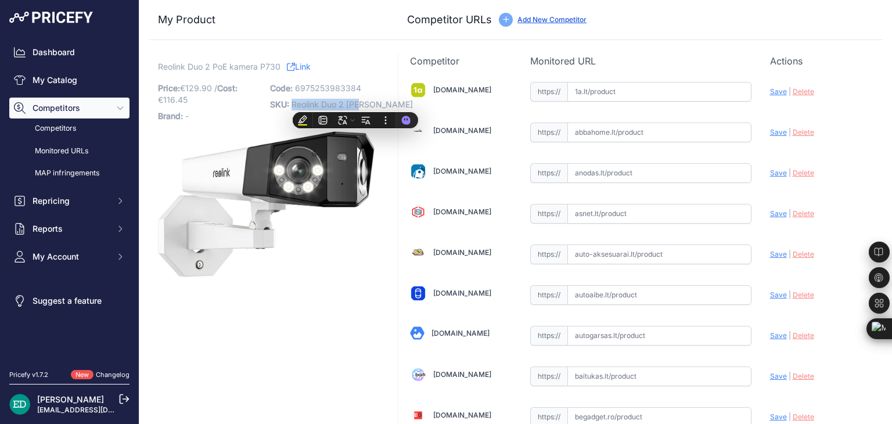
copy span "Reolink Duo 2 [PERSON_NAME]"
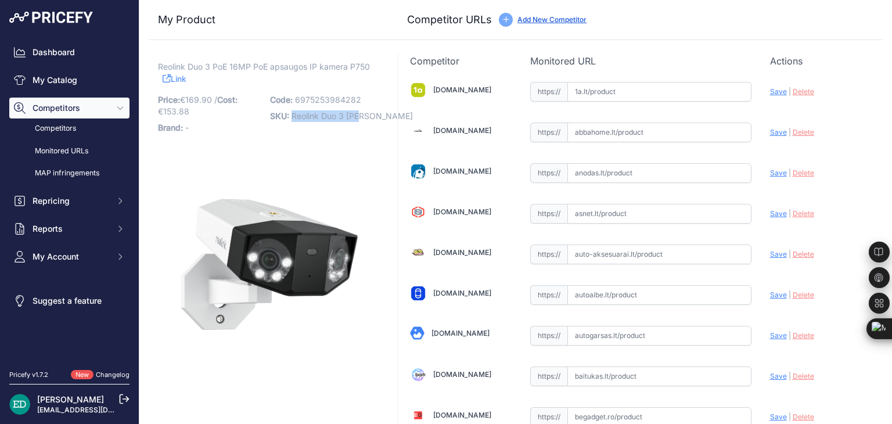
click at [289, 123] on p "SKU: Reolink Duo 3 PoE" at bounding box center [322, 116] width 105 height 16
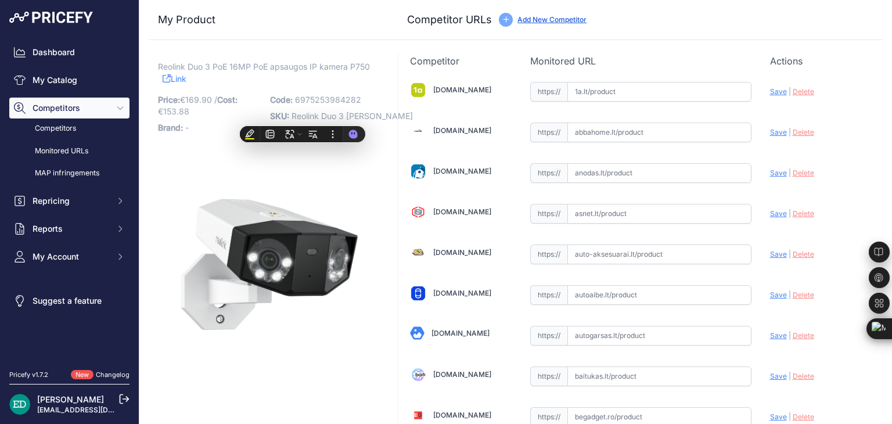
click at [853, 217] on div "Update Profile Save | [GEOGRAPHIC_DATA] Analyzing" at bounding box center [820, 210] width 101 height 18
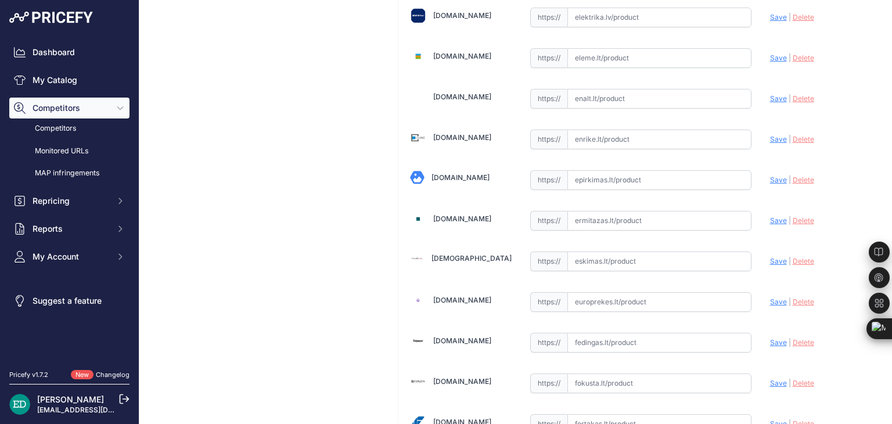
scroll to position [3998, 0]
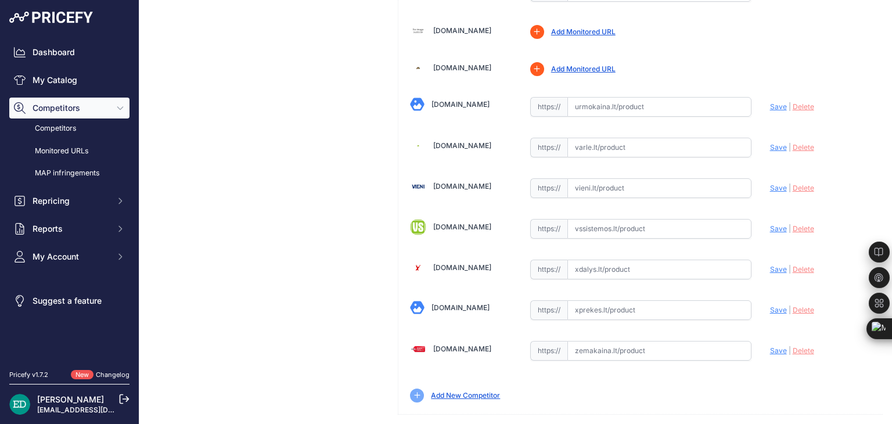
click at [636, 341] on input "text" at bounding box center [659, 351] width 184 height 20
paste input "https://www.zemakaina.lt/reolink-duo-series-p750-ip-kamera-duo-3-poe?utm_source…"
click at [770, 346] on span "Save" at bounding box center [778, 350] width 17 height 9
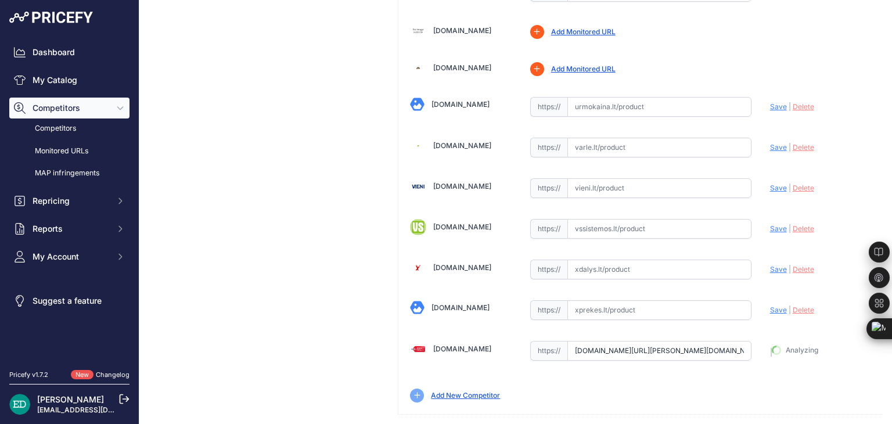
type input "https://www.zemakaina.lt/reolink-duo-series-p750-ip-kamera-duo-3-poe?prirule_jd…"
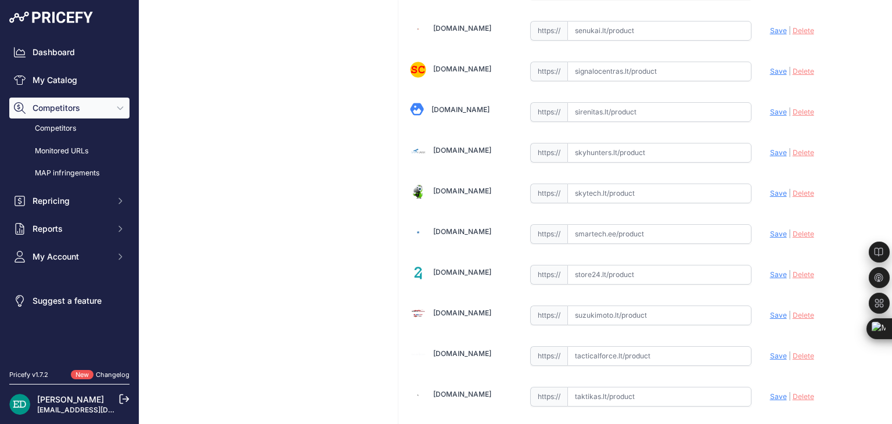
scroll to position [3350, 0]
click at [593, 224] on input "text" at bounding box center [659, 234] width 184 height 20
paste input "https://www.smartech.ee/lt/products/photo-equipment-and-surveillance-cameras/se…"
click at [771, 229] on span "Save" at bounding box center [778, 233] width 17 height 9
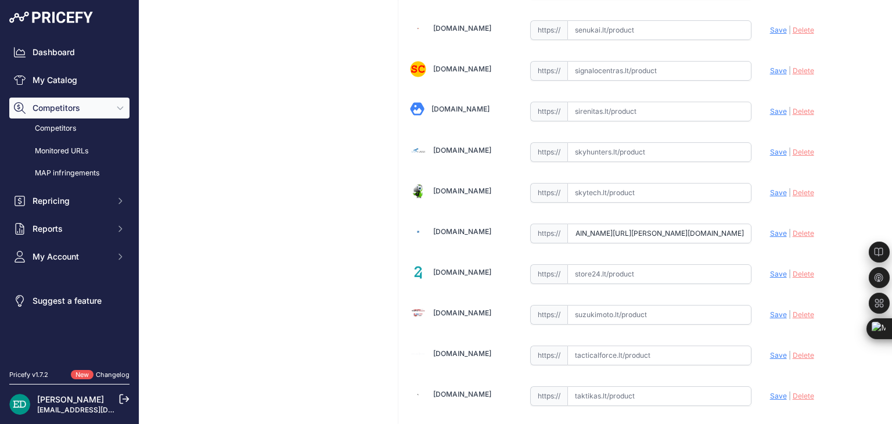
scroll to position [0, 0]
type input "https://www.smartech.ee/lt/products/photo-equipment-and-surveillance-cameras/se…"
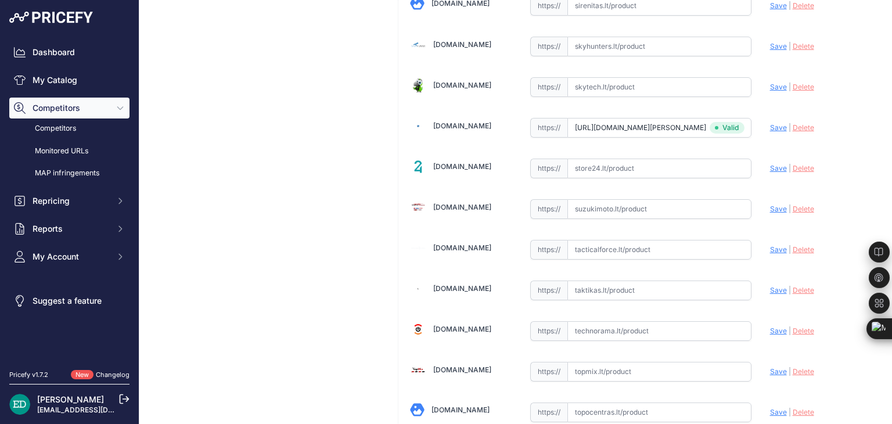
scroll to position [3467, 0]
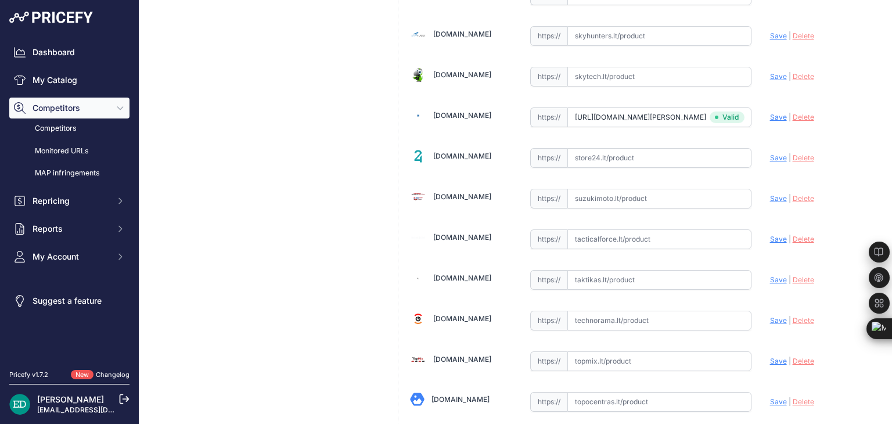
click at [639, 311] on input "text" at bounding box center [659, 321] width 184 height 20
paste input "https://www.technorama.lt/stebejimo-kameros/1975154-reolink-duo-series-p750-duo…"
click at [773, 316] on span "Save" at bounding box center [778, 320] width 17 height 9
type input "https://www.technorama.lt/stebejimo-kameros/1975154-reolink-duo-series-p750-duo…"
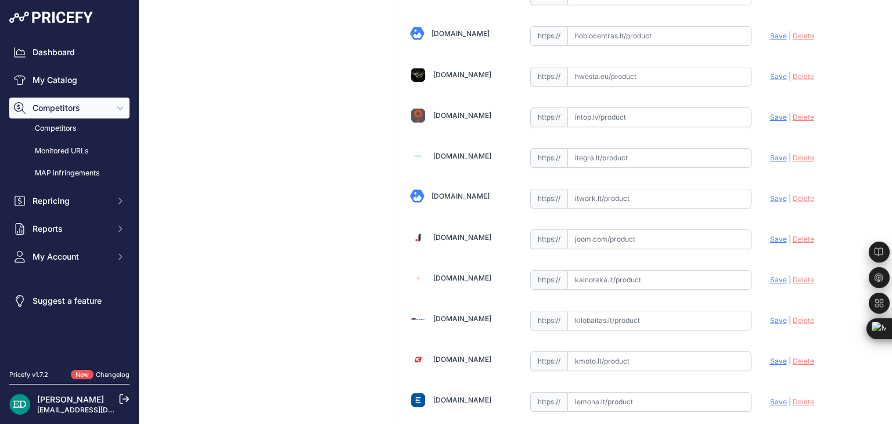
scroll to position [1737, 0]
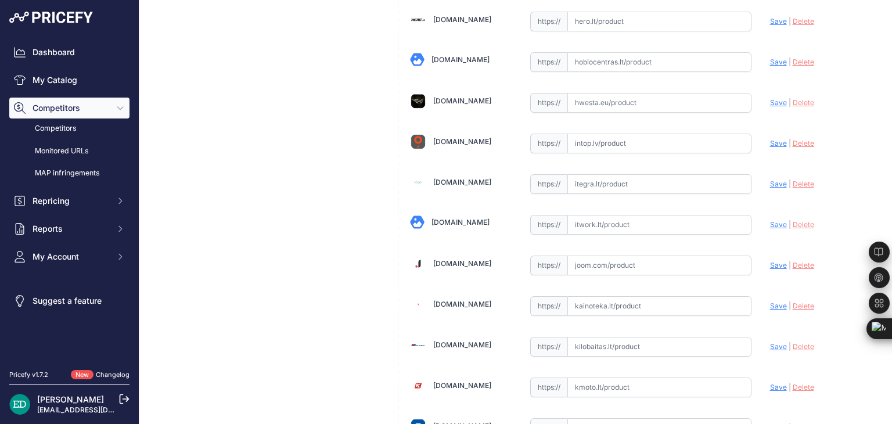
click at [625, 215] on input "text" at bounding box center [659, 225] width 184 height 20
paste input "https://www.itwork.lt/index.php?route=product/product&product_id=1267399&utm_so…"
drag, startPoint x: 698, startPoint y: 210, endPoint x: 132, endPoint y: 243, distance: 567.1
click at [132, 243] on div "Dashboard My Catalog Competitors Competitors Monitored URLs MAP infringements R…" at bounding box center [446, 212] width 892 height 424
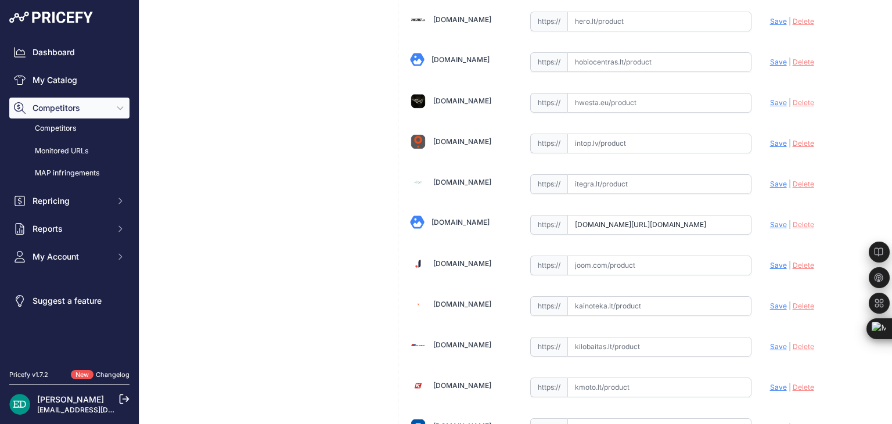
click at [776, 220] on span "Save" at bounding box center [778, 224] width 17 height 9
type input "https://www.itwork.lt/index.php?route=product%2Fproduct&product_id=1267399&prir…"
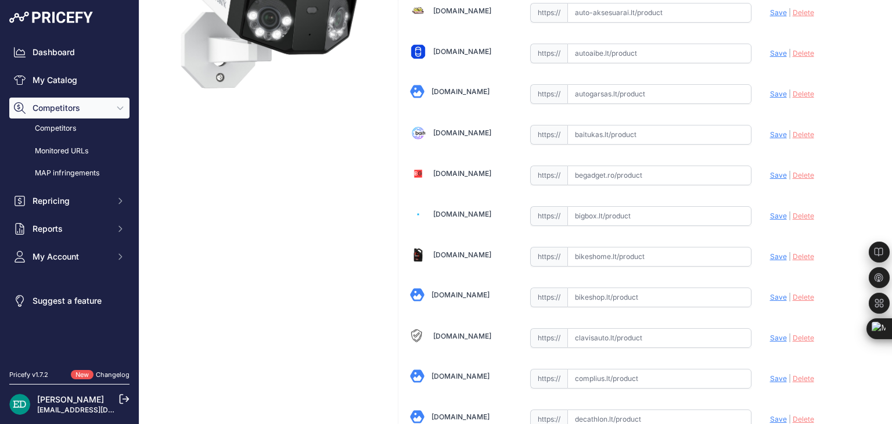
click at [602, 207] on input "text" at bounding box center [659, 216] width 184 height 20
paste input "https://bigbox.lt/product/4393196-reolink-duo-series-p750-duo-3-poe?utm_source=…"
click at [770, 213] on span "Save" at bounding box center [778, 215] width 17 height 9
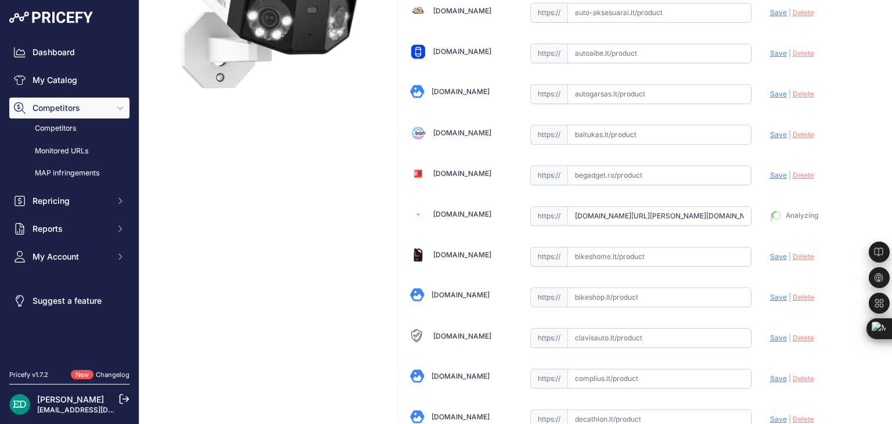
type input "https://bigbox.lt/product/4393196-reolink-duo-series-p750-duo-3-poe?prirule_jds…"
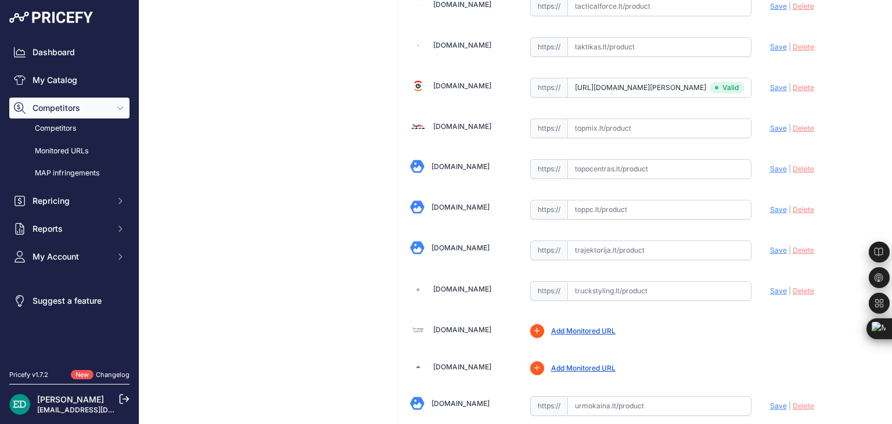
scroll to position [3673, 0]
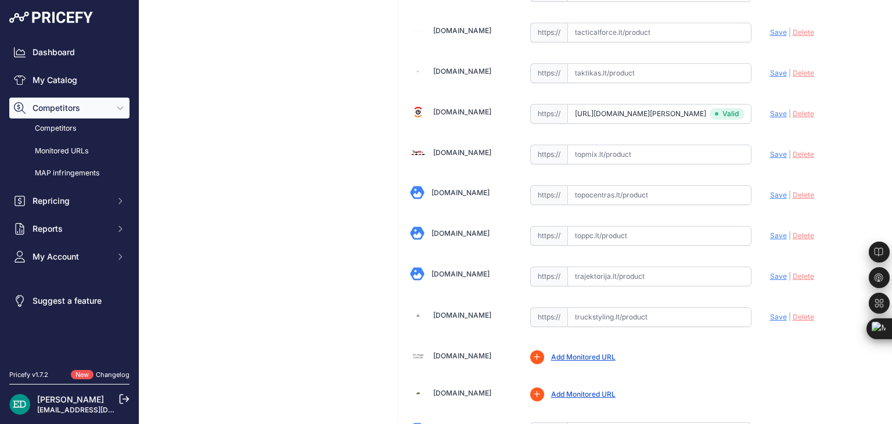
click at [619, 226] on input "text" at bounding box center [659, 236] width 184 height 20
paste input "https://www.toppc.lt/c/339-vaizdo-stebejimo-kameros/1153733-reolink-duo-series-…"
click at [770, 231] on span "Save" at bounding box center [778, 235] width 17 height 9
type input "https://www.toppc.lt/c/339-vaizdo-stebejimo-kameros/1153733-reolink-duo-series-…"
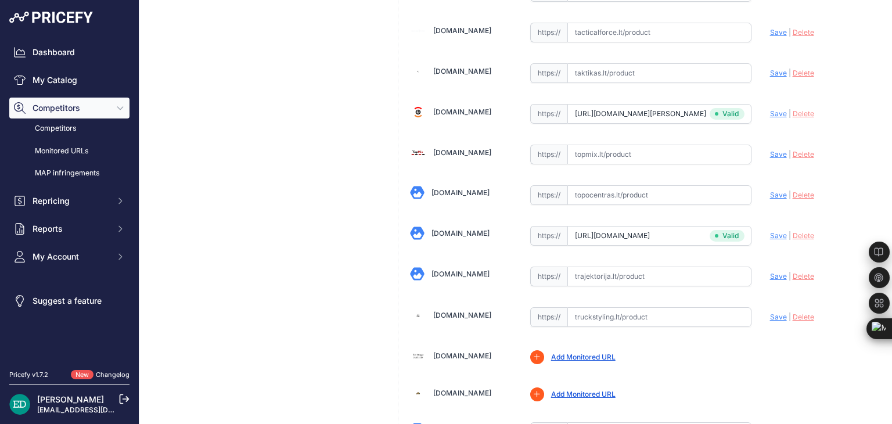
scroll to position [2906, 0]
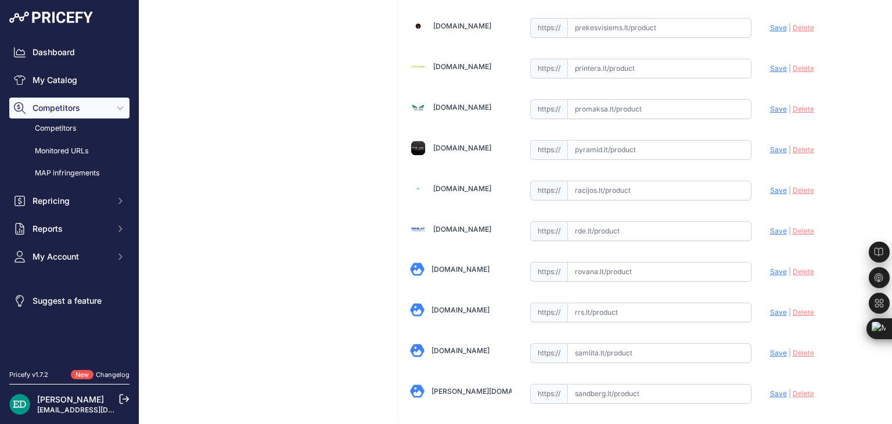
click at [608, 221] on input "text" at bounding box center [659, 231] width 184 height 20
paste input "https://www.rde.lt/products/lt/950/1448905/sort/5/filter/0_0_0_0/Duo-Series-P75…"
click at [770, 226] on span "Save" at bounding box center [778, 230] width 17 height 9
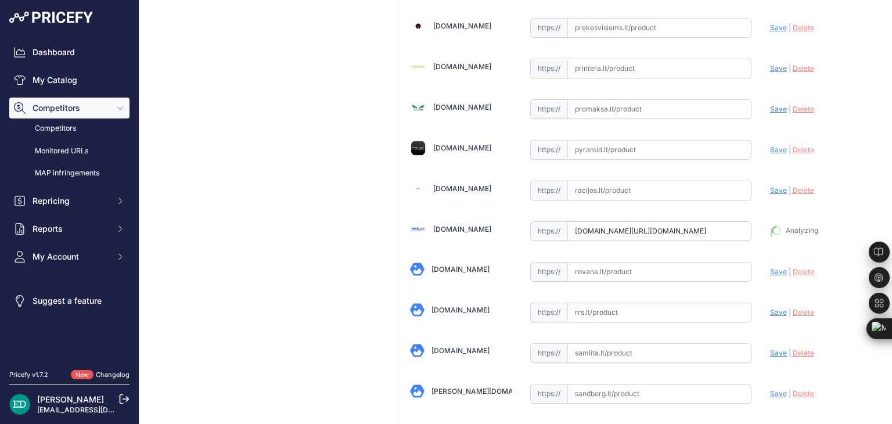
type input "https://www.rde.lt/products/lt/950/1448905/sort/5/filter/0_0_0_0/Duo-Series-P75…"
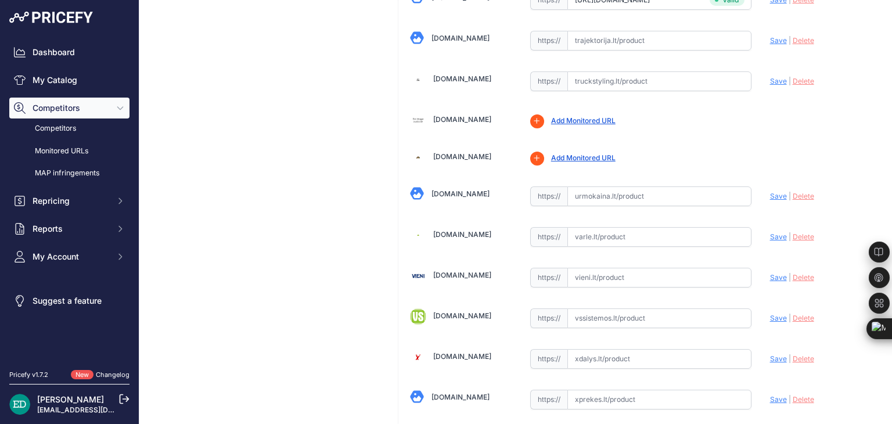
scroll to position [3910, 0]
click at [601, 226] on input "text" at bounding box center [659, 236] width 184 height 20
paste input "https://www.varle.lt/tinklo-kameros-priedai-monitoringas/reolink-dvieju-objekty…"
click at [770, 232] on span "Save" at bounding box center [778, 236] width 17 height 9
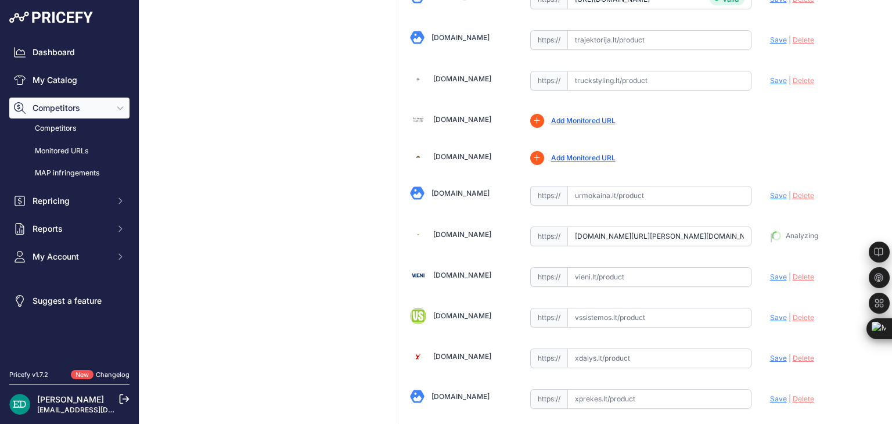
type input "https://www.varle.lt/tinklo-kameros-priedai-monitoringas/reolink-dvieju-objekty…"
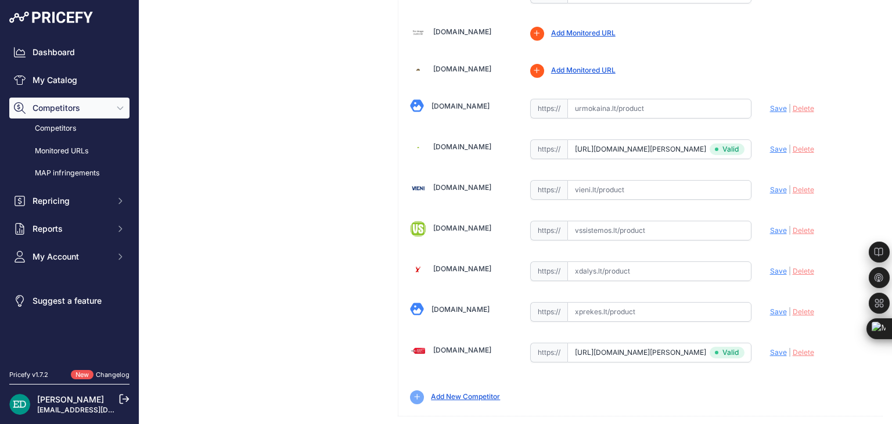
scroll to position [4025, 0]
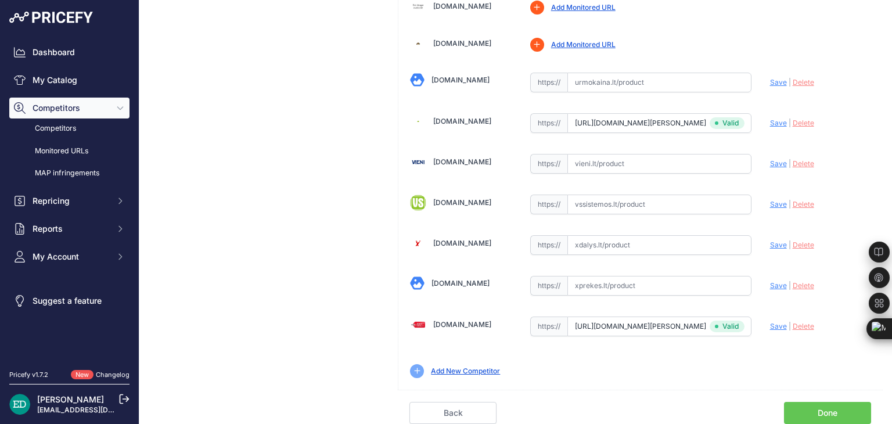
scroll to position [3998, 0]
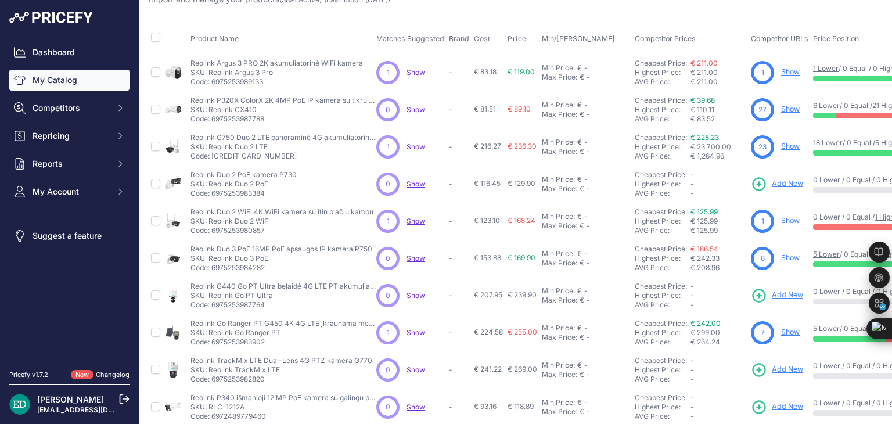
scroll to position [58, 0]
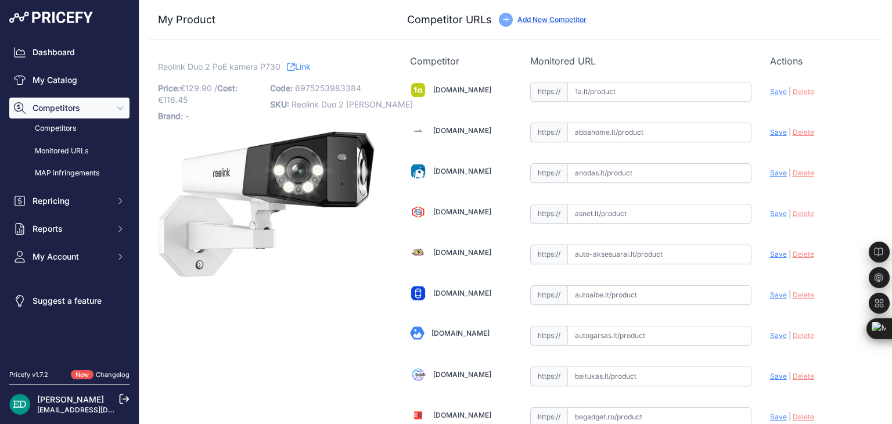
click at [787, 37] on div "My Product Competitor URLs" at bounding box center [516, 20] width 734 height 40
click at [277, 24] on h3 "My Product" at bounding box center [266, 20] width 217 height 16
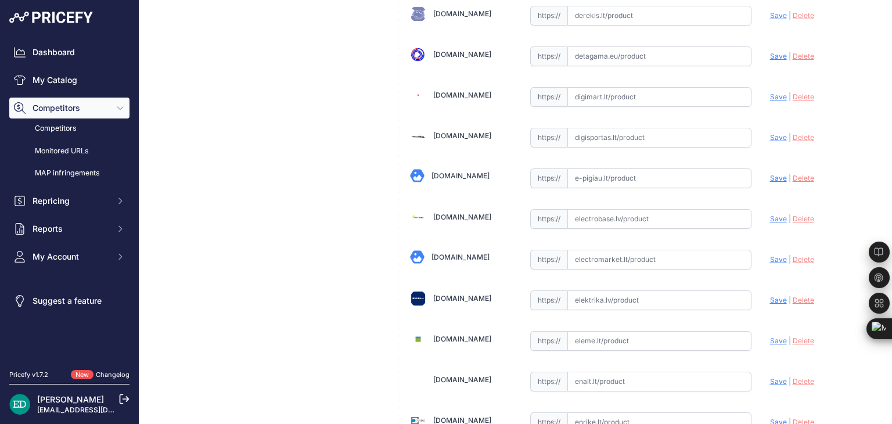
click at [611, 214] on input "text" at bounding box center [659, 219] width 184 height 20
paste input "[URL][DOMAIN_NAME][DOMAIN_NAME]"
click at [770, 214] on span "Save" at bounding box center [778, 218] width 17 height 9
type input "[URL][DOMAIN_NAME]"
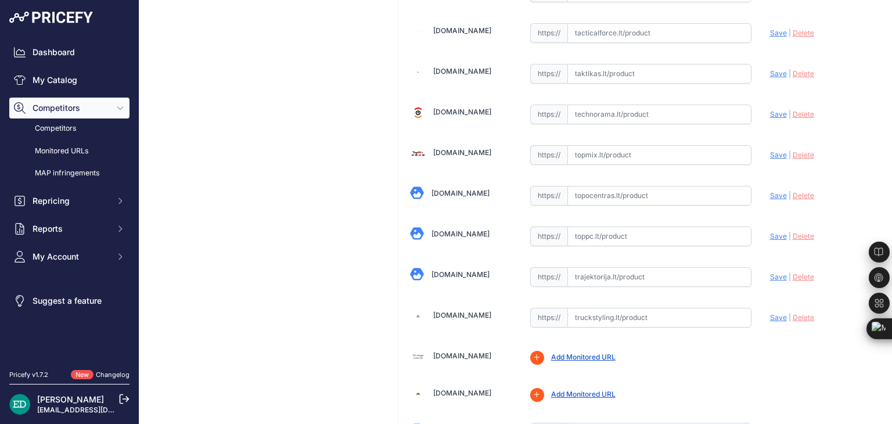
scroll to position [3673, 0]
click at [605, 226] on input "text" at bounding box center [659, 236] width 184 height 20
paste input "[URL][DOMAIN_NAME][PERSON_NAME][DOMAIN_NAME]"
click at [770, 231] on span "Save" at bounding box center [778, 235] width 17 height 9
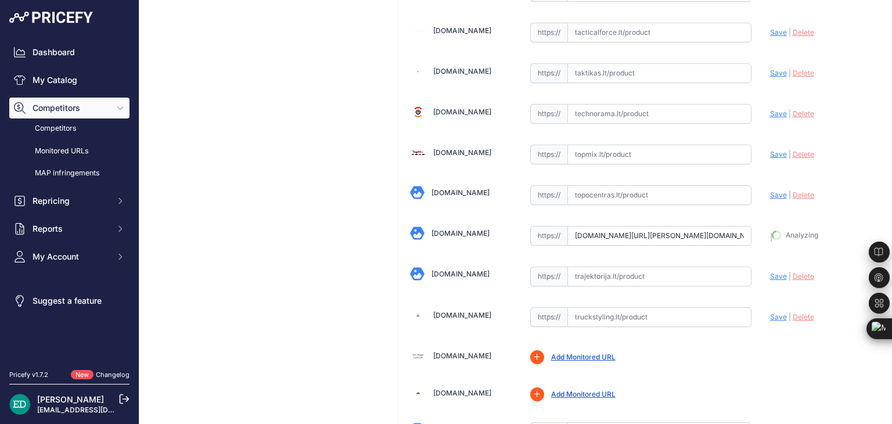
type input "[URL][DOMAIN_NAME][PERSON_NAME]"
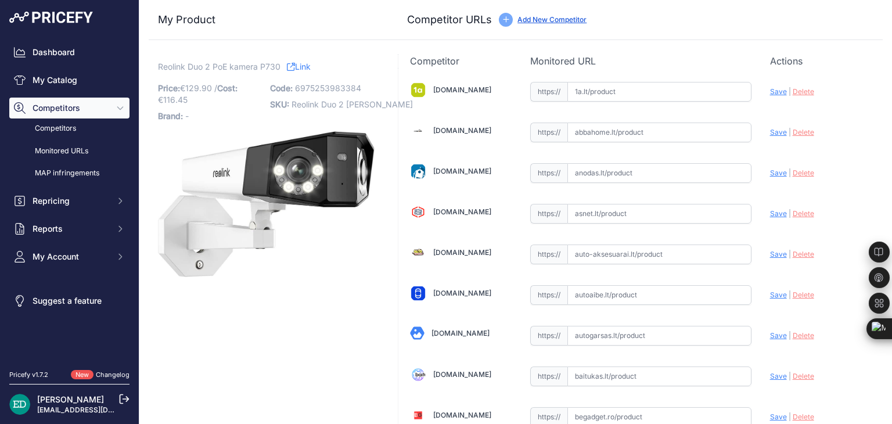
click at [657, 84] on input "text" at bounding box center [659, 92] width 184 height 20
paste input "[URL][DOMAIN_NAME][DOMAIN_NAME]"
click at [770, 91] on span "Save" at bounding box center [778, 91] width 17 height 9
type input "[URL][DOMAIN_NAME]"
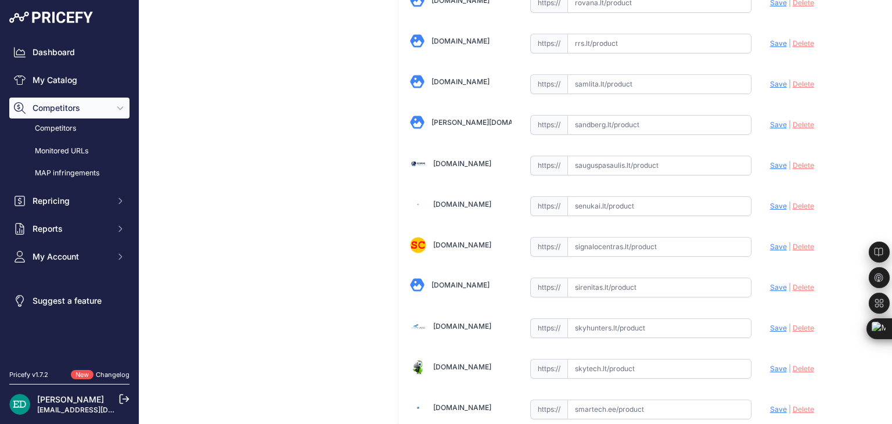
scroll to position [3148, 0]
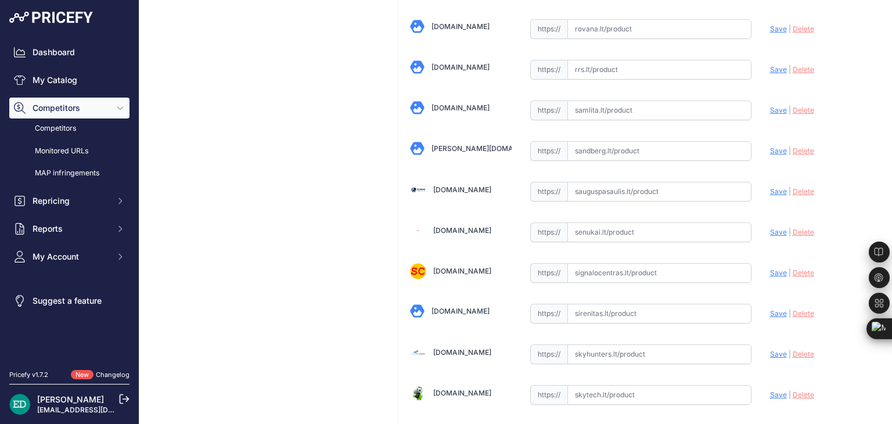
click at [618, 222] on input "text" at bounding box center [659, 232] width 184 height 20
paste input "[URL][DOMAIN_NAME][DOMAIN_NAME]"
click at [770, 228] on span "Save" at bounding box center [778, 232] width 17 height 9
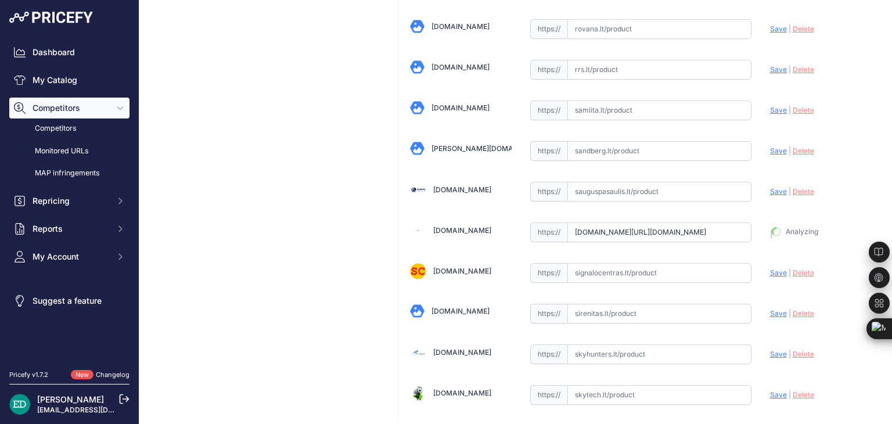
type input "[URL][DOMAIN_NAME]"
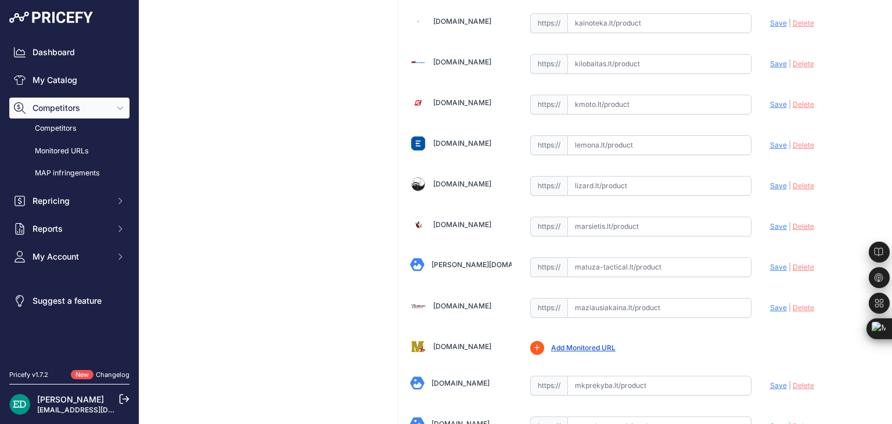
click at [642, 219] on input "text" at bounding box center [659, 227] width 184 height 20
drag, startPoint x: 639, startPoint y: 221, endPoint x: 839, endPoint y: 145, distance: 213.9
click at [840, 138] on div "Update Profile Save | [GEOGRAPHIC_DATA] Analyzing" at bounding box center [820, 144] width 101 height 22
